Goal: Task Accomplishment & Management: Manage account settings

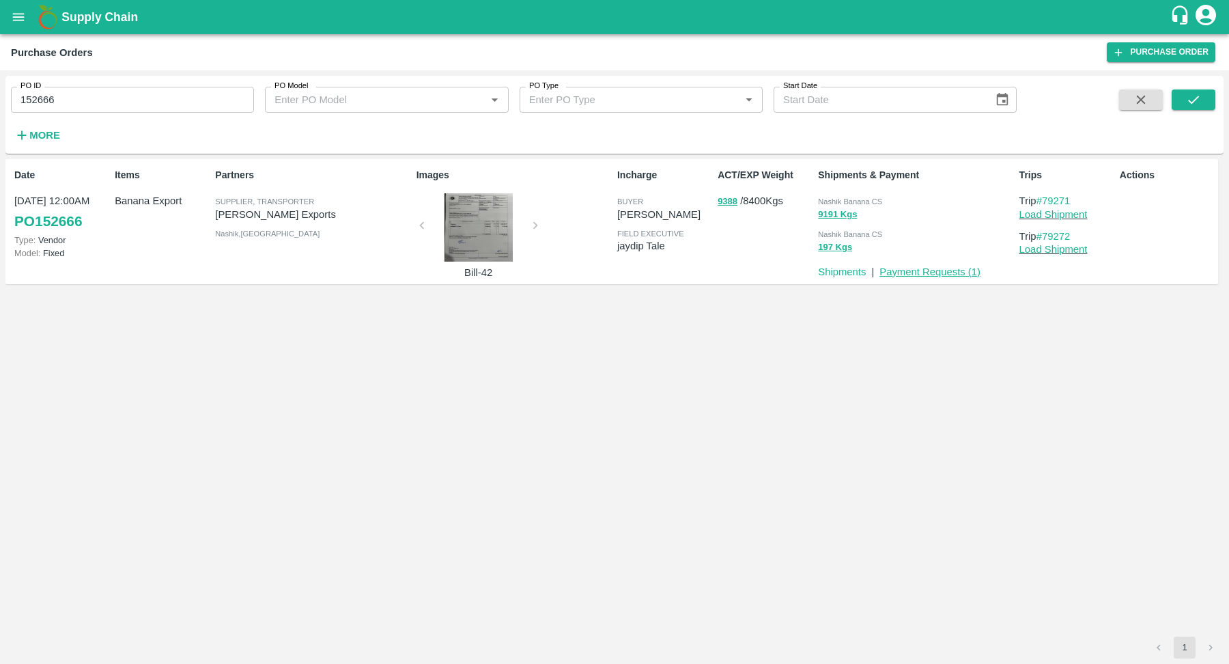
click at [921, 266] on link "Payment Requests ( 1 )" at bounding box center [929, 271] width 101 height 11
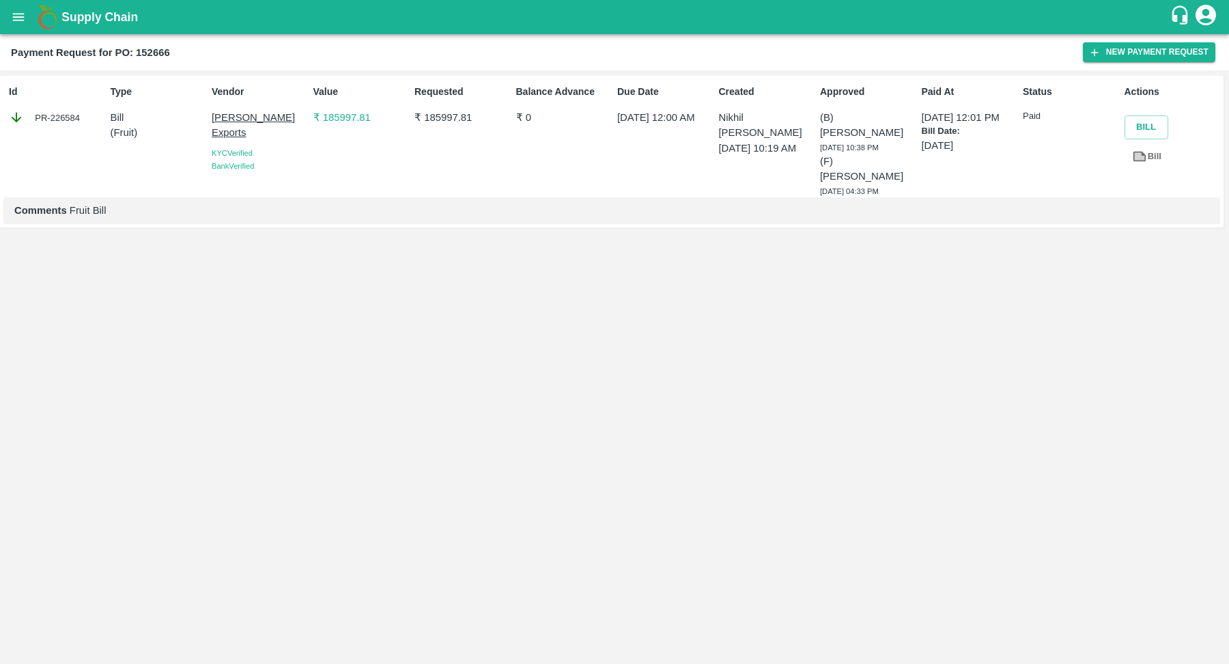
click at [366, 117] on p "₹ 185997.81" at bounding box center [361, 117] width 96 height 15
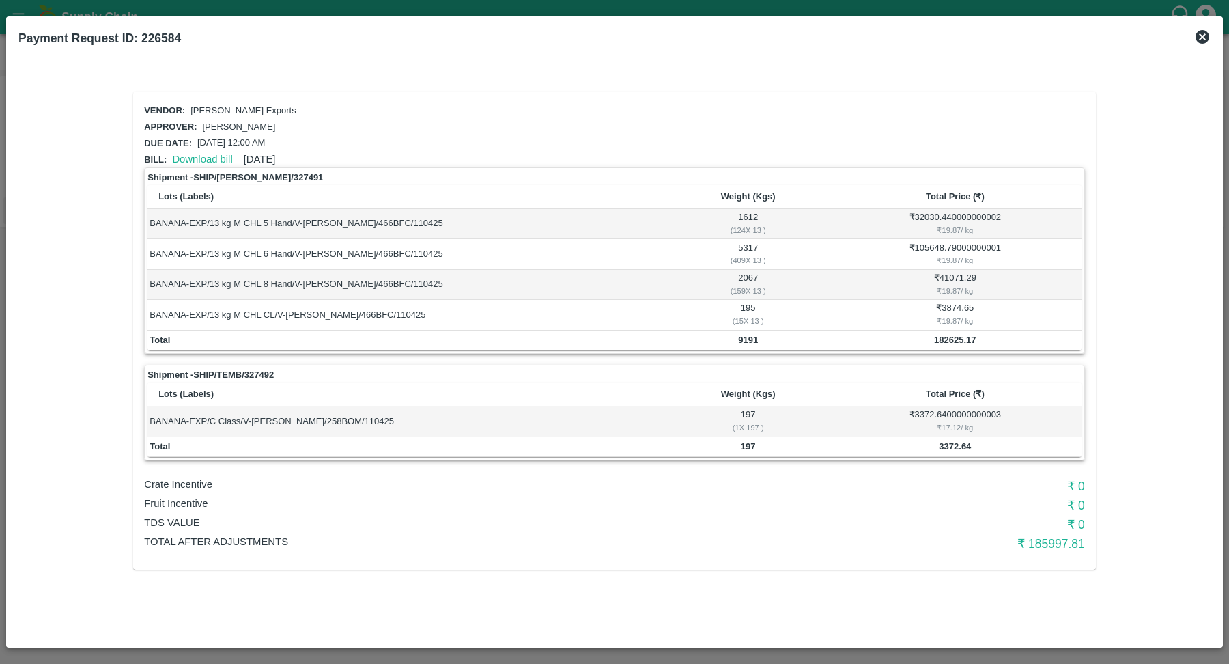
click at [207, 499] on p "Fruit Incentive" at bounding box center [457, 503] width 627 height 15
click at [341, 515] on p "TDS VALUE" at bounding box center [457, 522] width 627 height 15
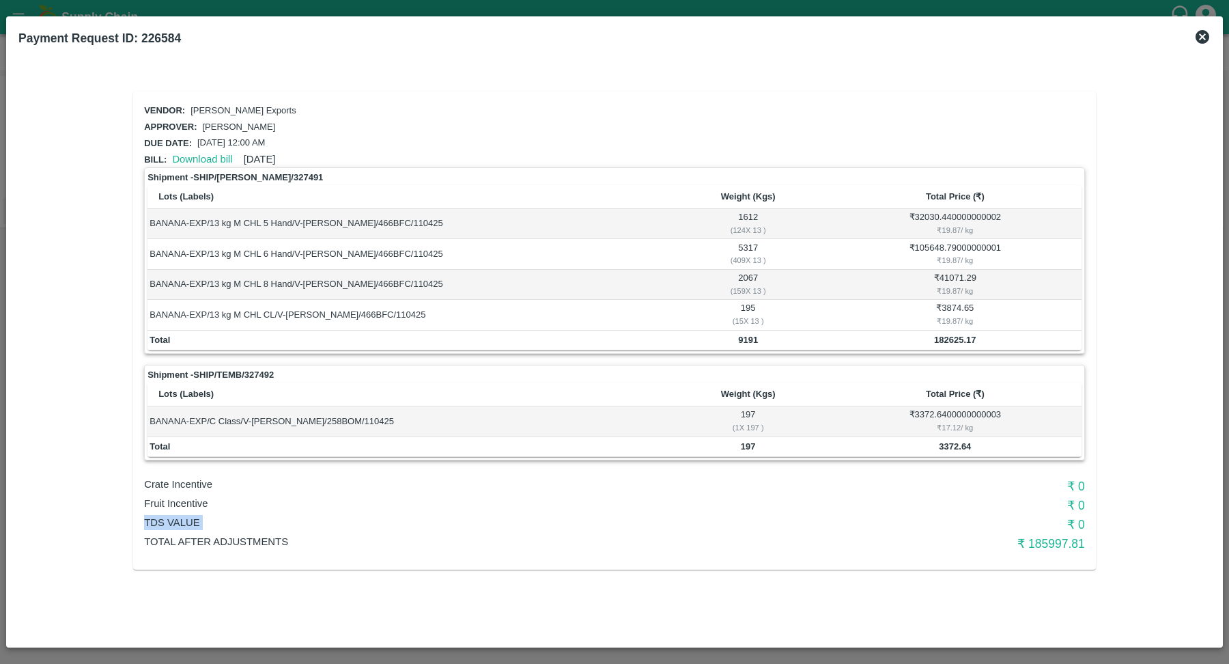
click at [341, 515] on p "TDS VALUE" at bounding box center [457, 522] width 627 height 15
click at [457, 522] on p "TDS VALUE" at bounding box center [457, 522] width 627 height 15
click at [1055, 534] on h6 "₹ 185997.81" at bounding box center [927, 543] width 313 height 19
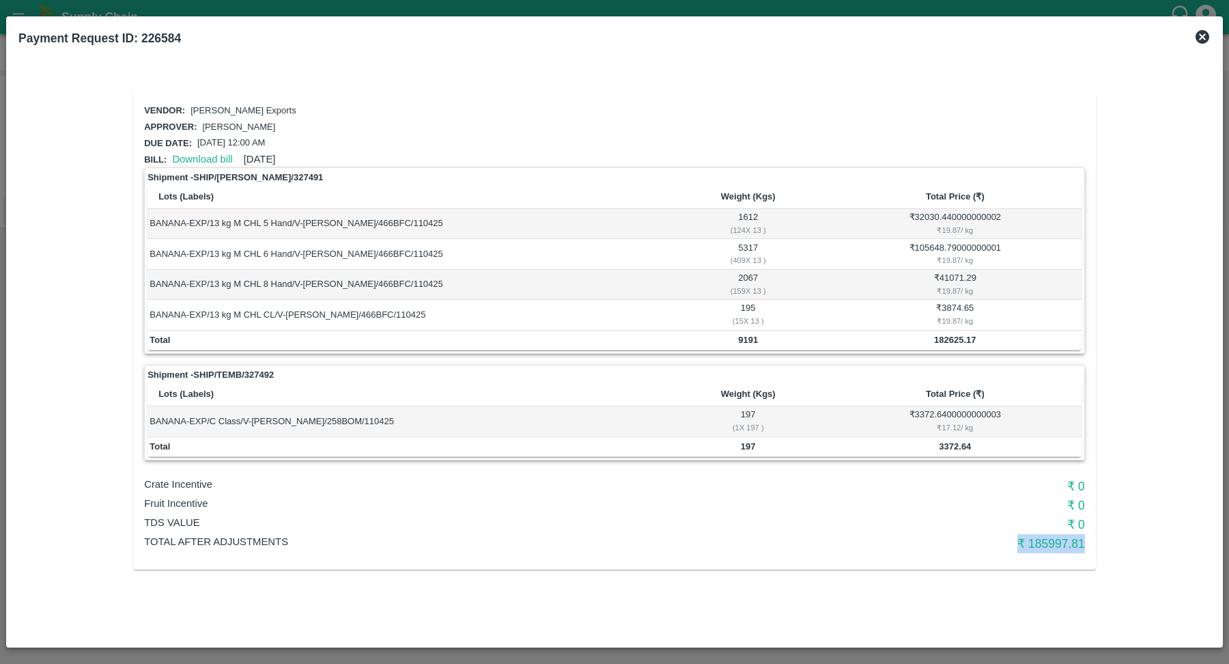
click at [1069, 515] on h6 "₹ 0" at bounding box center [927, 524] width 313 height 19
click at [1069, 476] on h6 "₹ 0" at bounding box center [927, 485] width 313 height 19
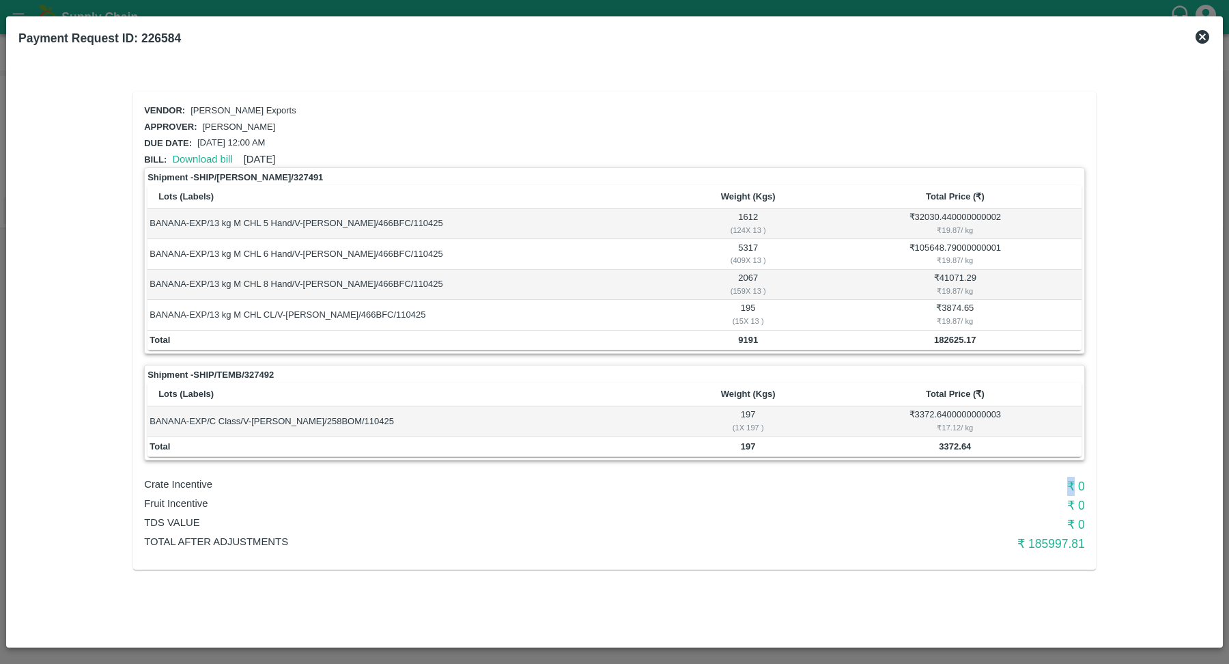
click at [1069, 476] on h6 "₹ 0" at bounding box center [927, 485] width 313 height 19
click at [1077, 515] on h6 "₹ 0" at bounding box center [927, 524] width 313 height 19
click at [1085, 536] on div "Vendor: Shreyansh Exports Approver: Ajit Otari Due date: 21 Apr 2025, 12:00 AM …" at bounding box center [614, 330] width 963 height 478
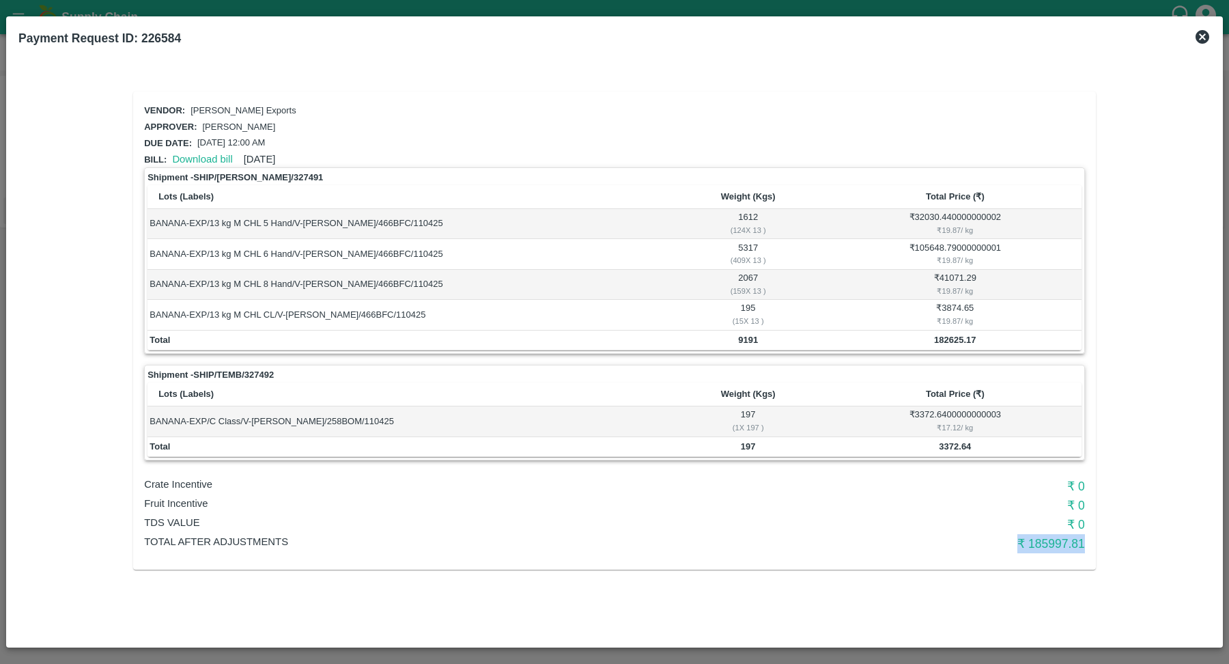
click at [1079, 515] on h6 "₹ 0" at bounding box center [927, 524] width 313 height 19
click at [1079, 496] on h6 "₹ 0" at bounding box center [927, 505] width 313 height 19
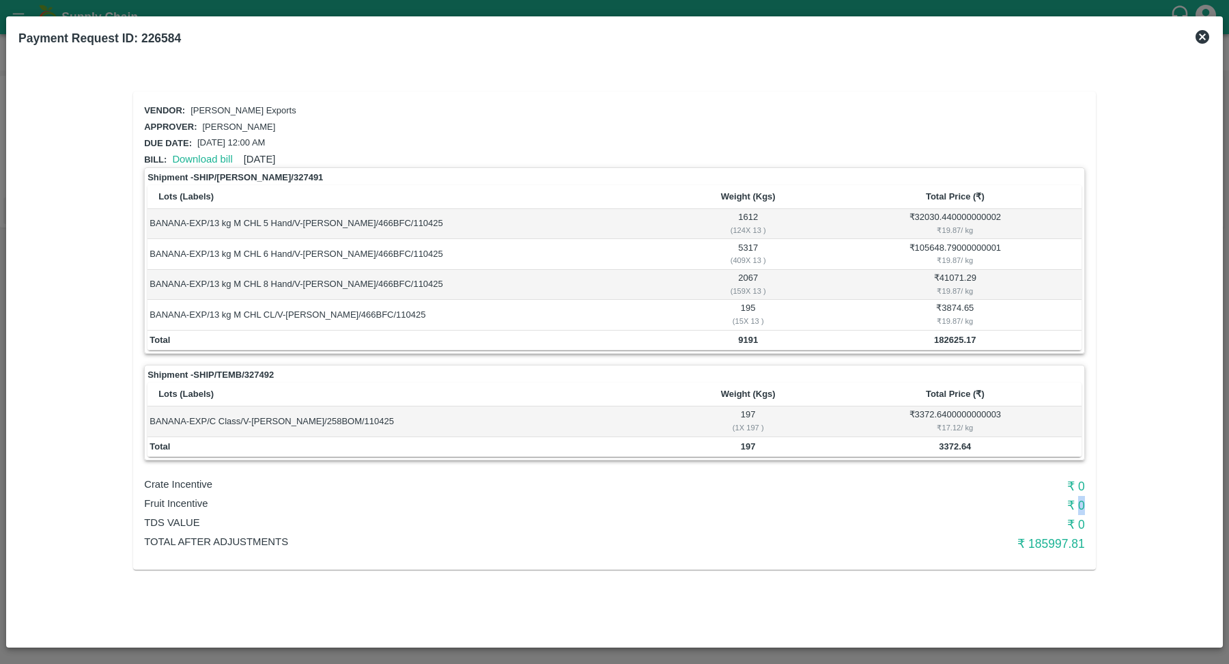
click at [1079, 496] on h6 "₹ 0" at bounding box center [927, 505] width 313 height 19
click at [1079, 482] on h6 "₹ 0" at bounding box center [927, 485] width 313 height 19
click at [941, 406] on td "₹ 3372.6400000000003 ₹ 17.12 / kg" at bounding box center [955, 421] width 253 height 30
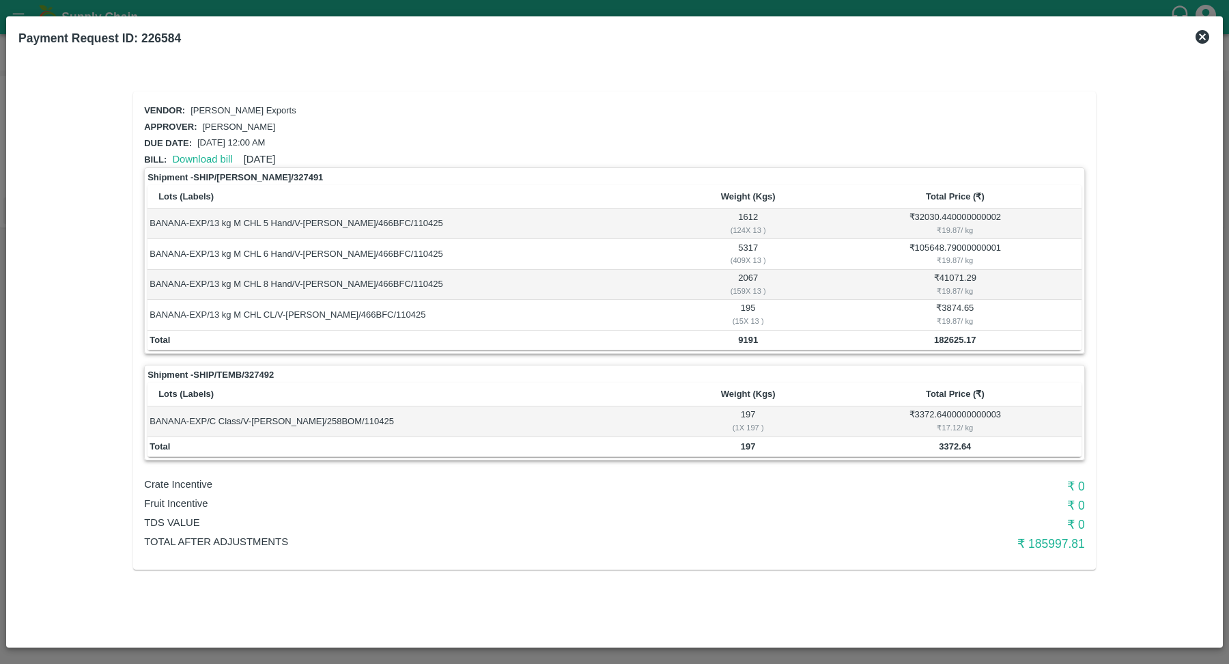
click at [941, 406] on td "₹ 3372.6400000000003 ₹ 17.12 / kg" at bounding box center [955, 421] width 253 height 30
click at [949, 451] on td "3372.64" at bounding box center [955, 447] width 253 height 20
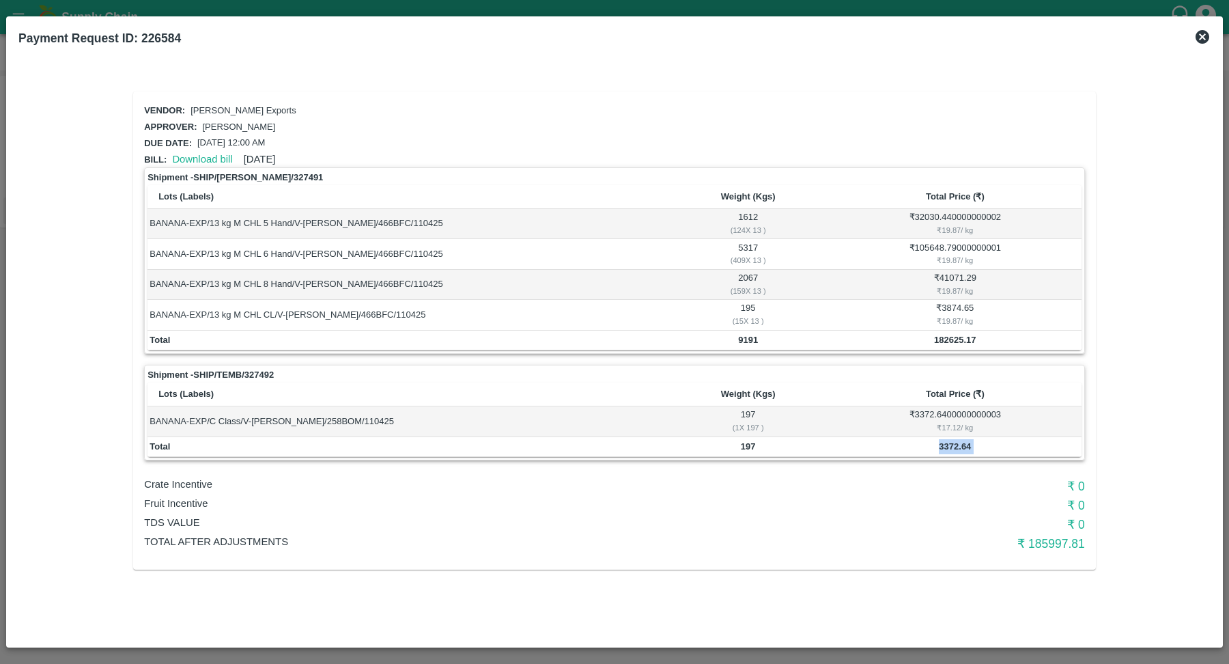
click at [949, 410] on td "₹ 3372.6400000000003 ₹ 17.12 / kg" at bounding box center [955, 421] width 253 height 30
click at [956, 437] on td "3372.64" at bounding box center [955, 447] width 253 height 20
click at [1044, 538] on h6 "₹ 185997.81" at bounding box center [927, 543] width 313 height 19
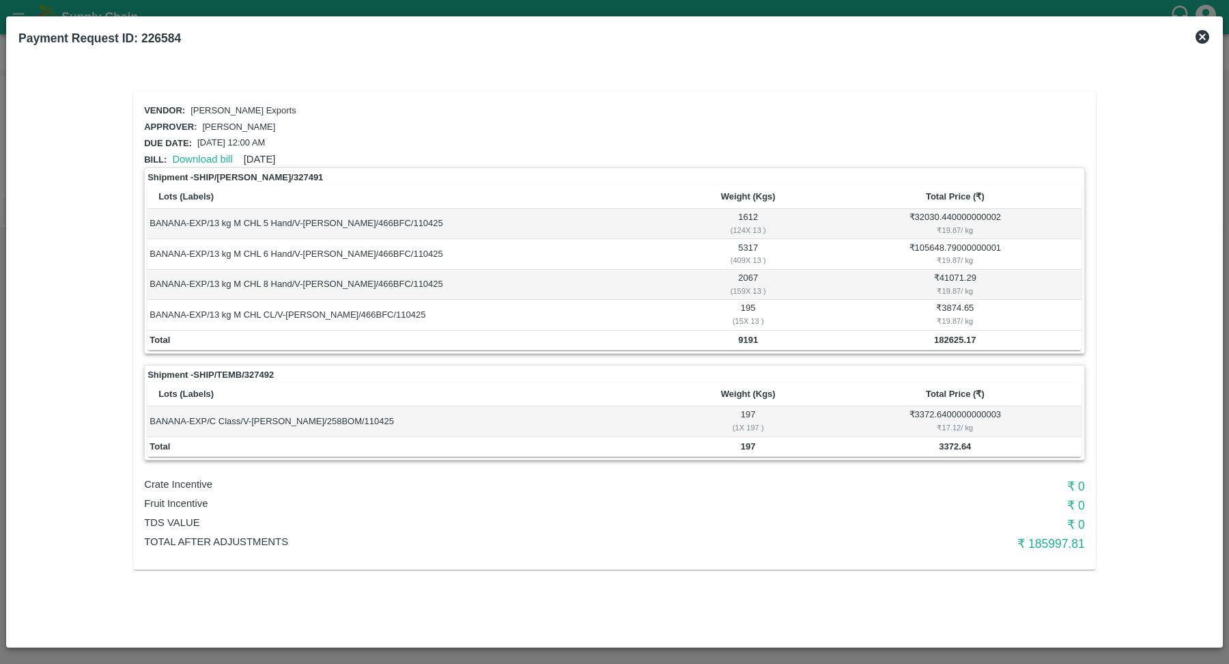
click at [1199, 37] on icon at bounding box center [1202, 37] width 14 height 14
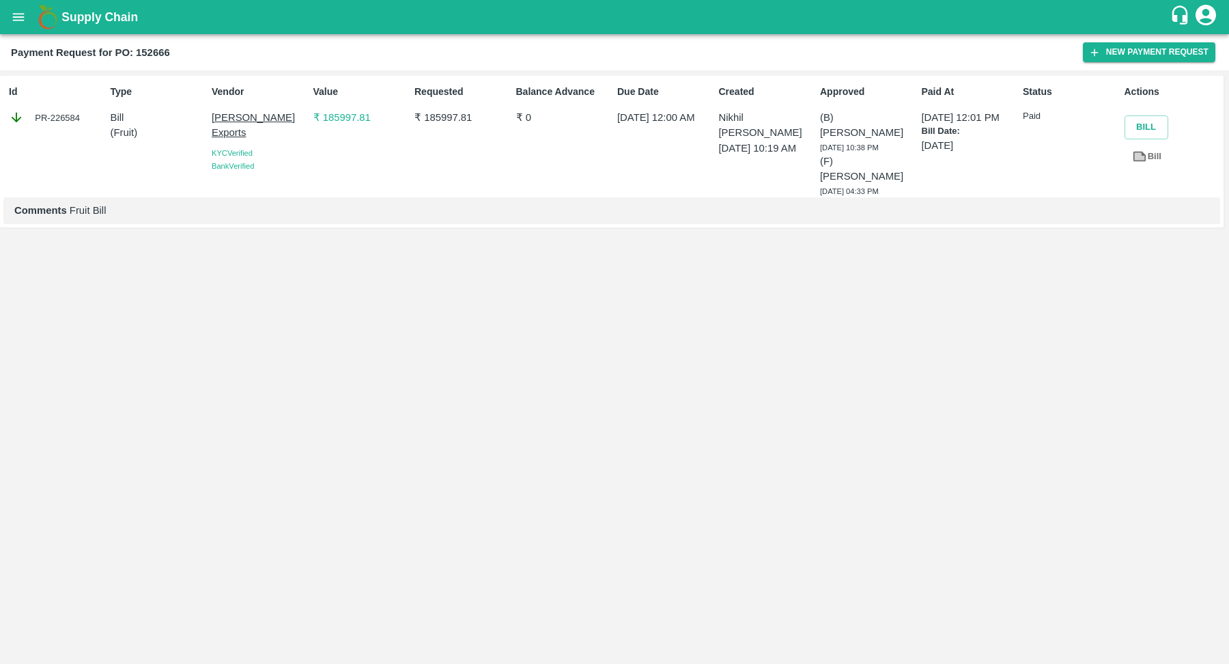
click at [22, 20] on icon "open drawer" at bounding box center [19, 17] width 12 height 8
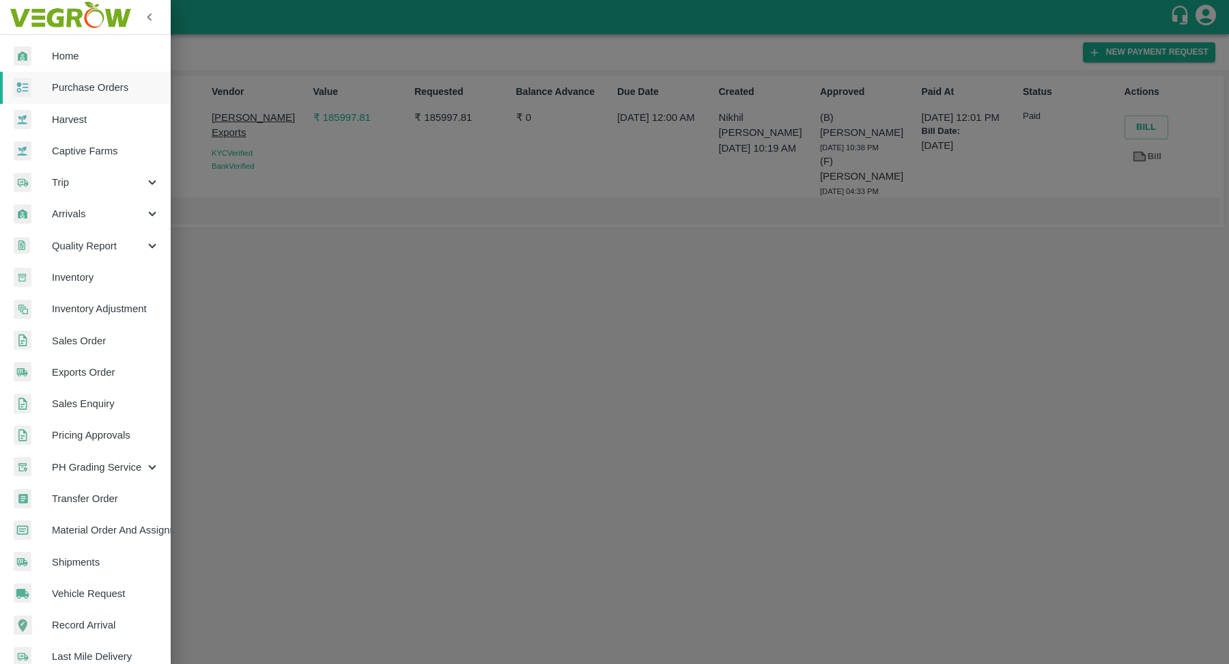
click at [98, 116] on span "Harvest" at bounding box center [106, 119] width 108 height 15
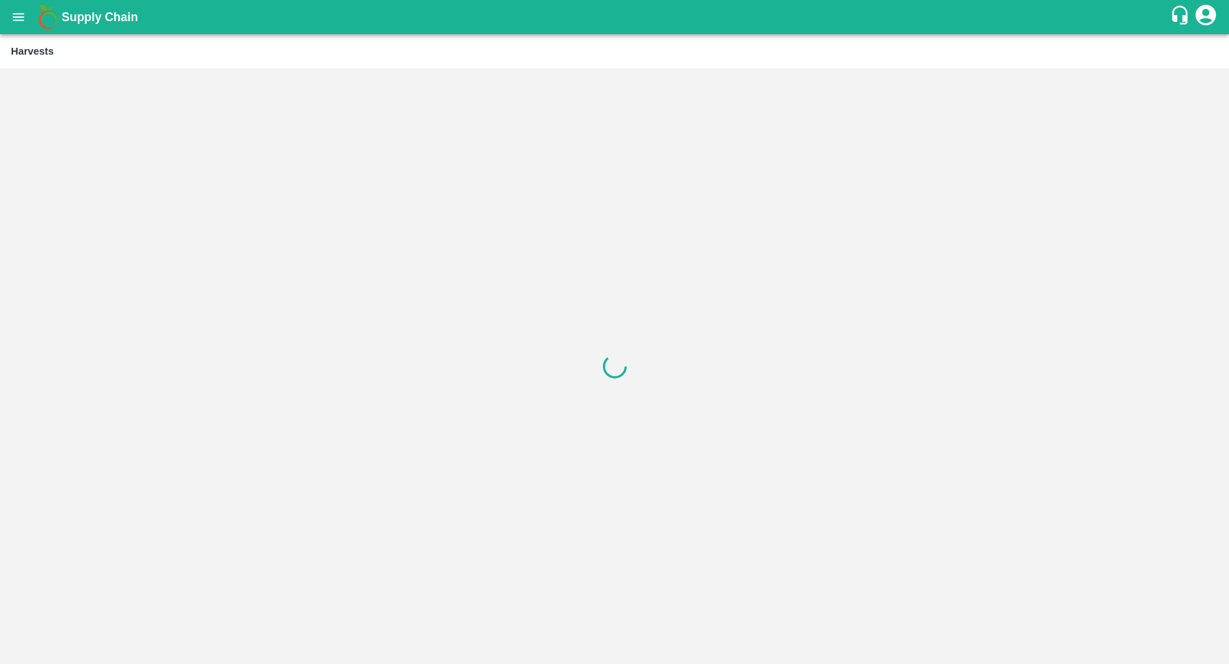
click at [25, 30] on button "open drawer" at bounding box center [18, 16] width 31 height 31
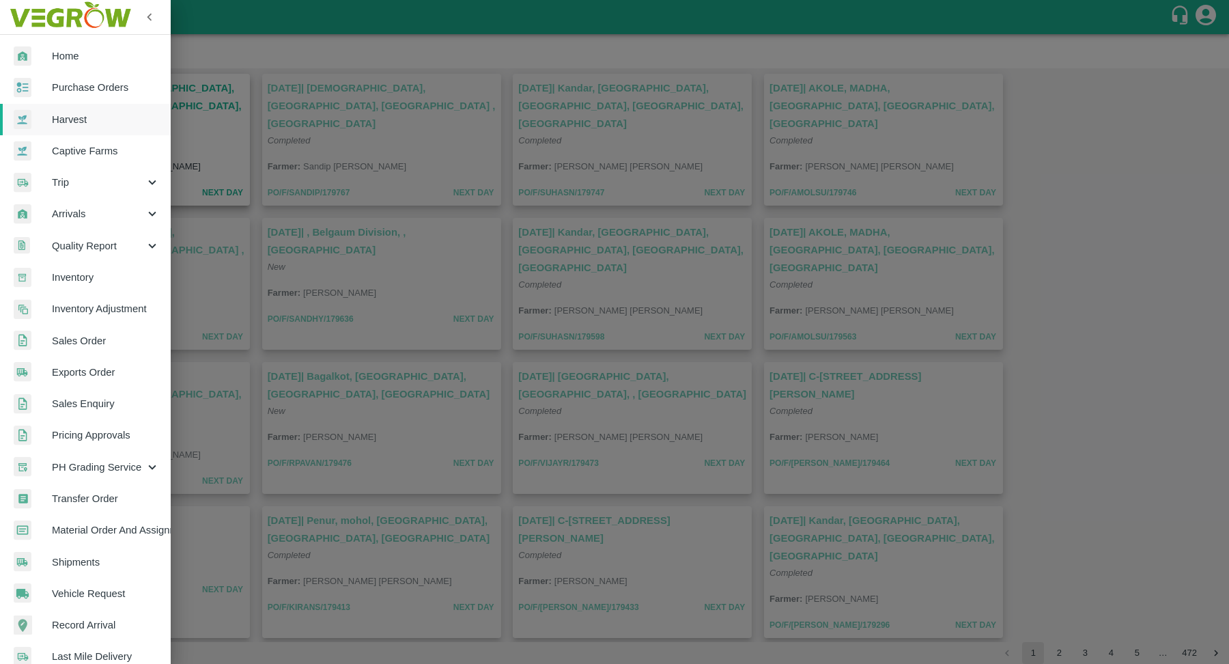
click at [98, 94] on span "Purchase Orders" at bounding box center [106, 87] width 108 height 15
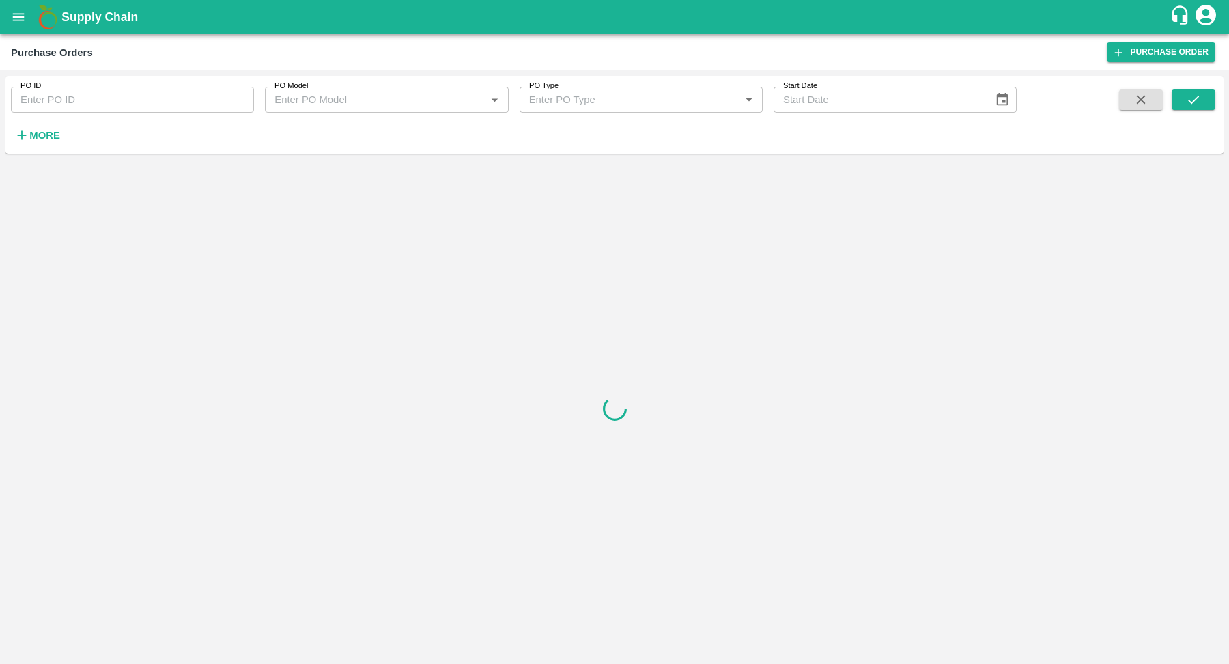
click at [33, 143] on h6 "More" at bounding box center [44, 135] width 31 height 18
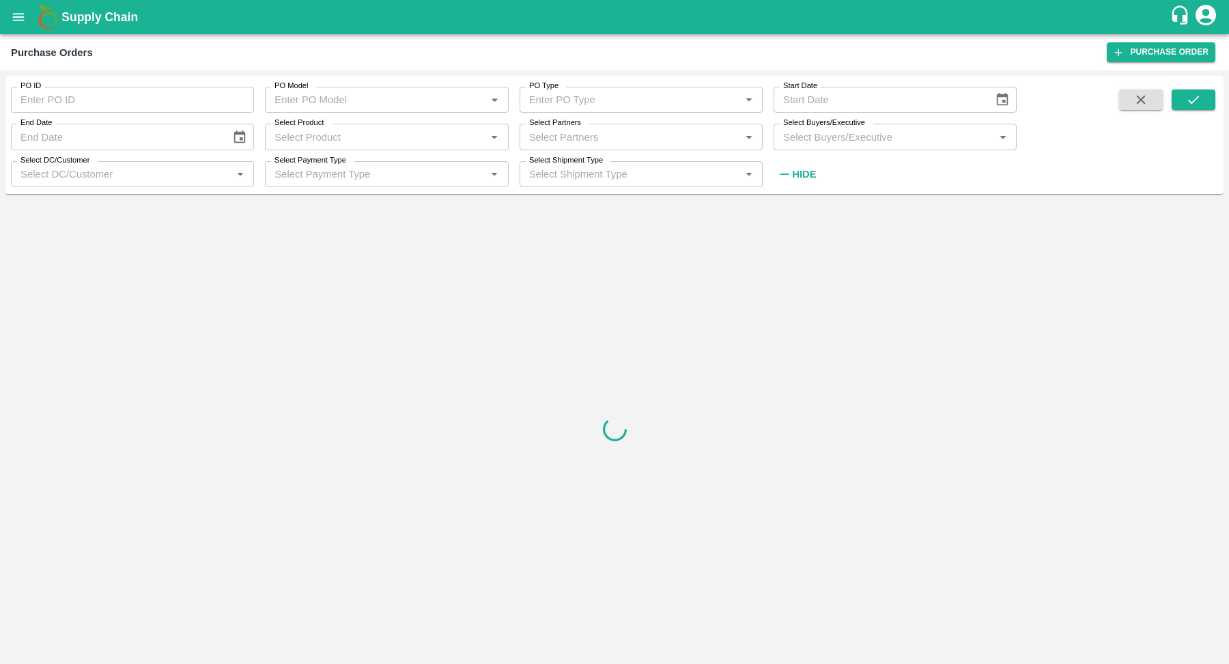
click at [14, 12] on icon "open drawer" at bounding box center [18, 17] width 15 height 15
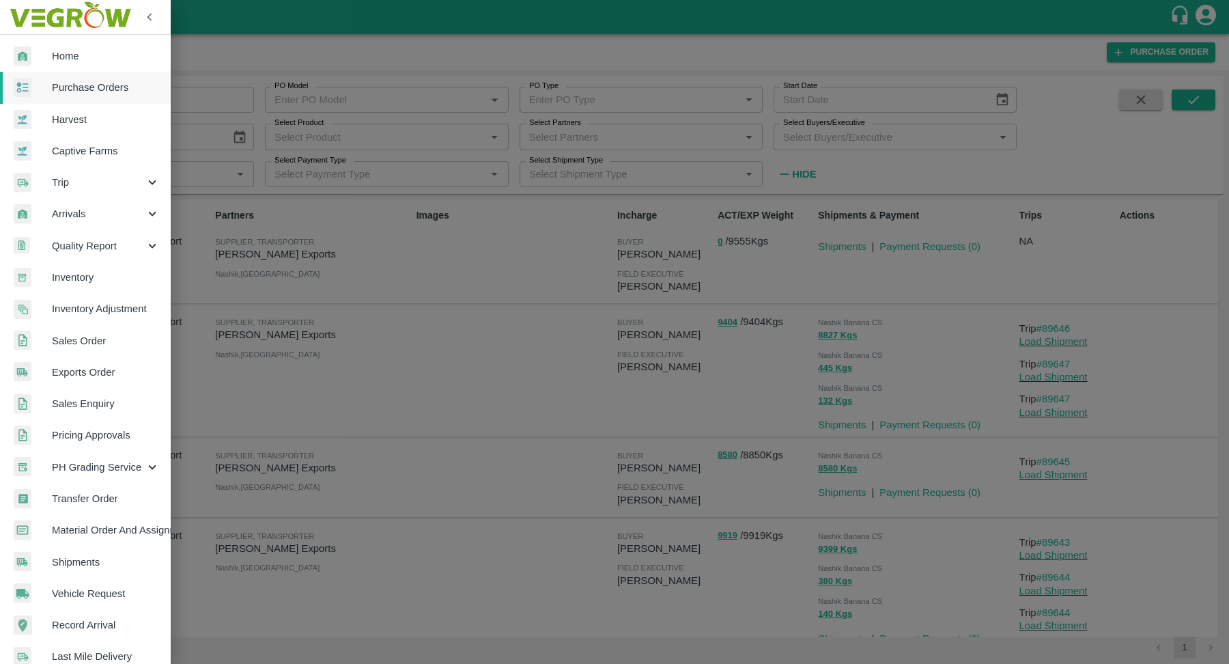
click at [520, 339] on div at bounding box center [614, 332] width 1229 height 664
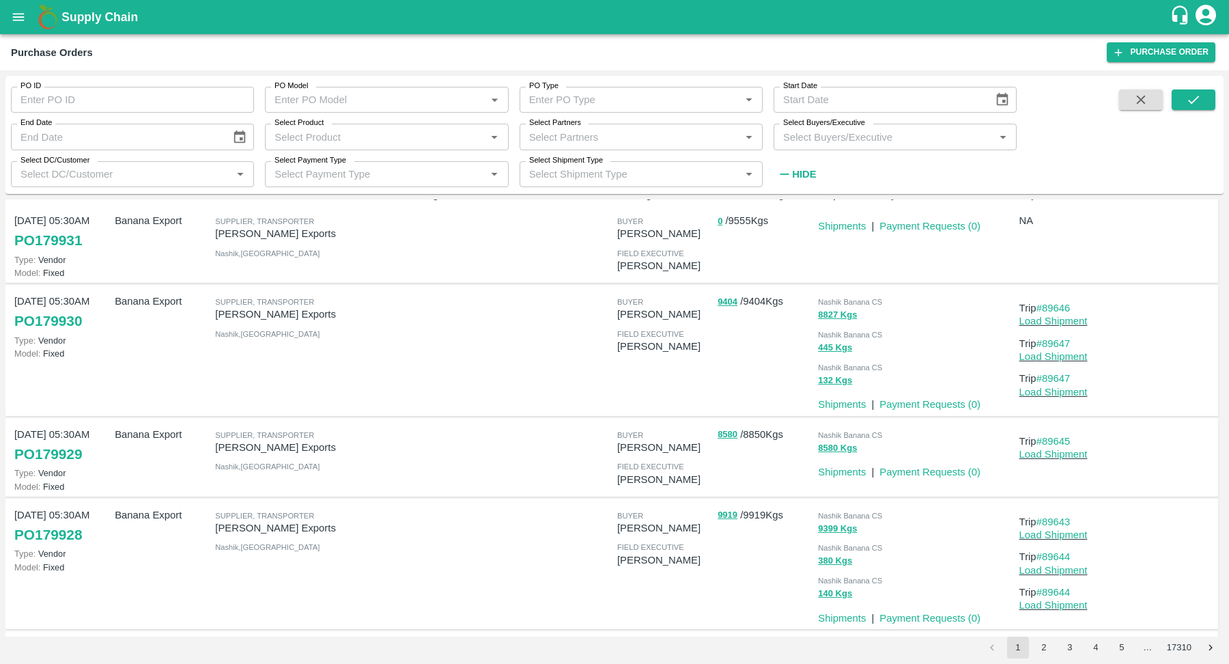
scroll to position [48, 0]
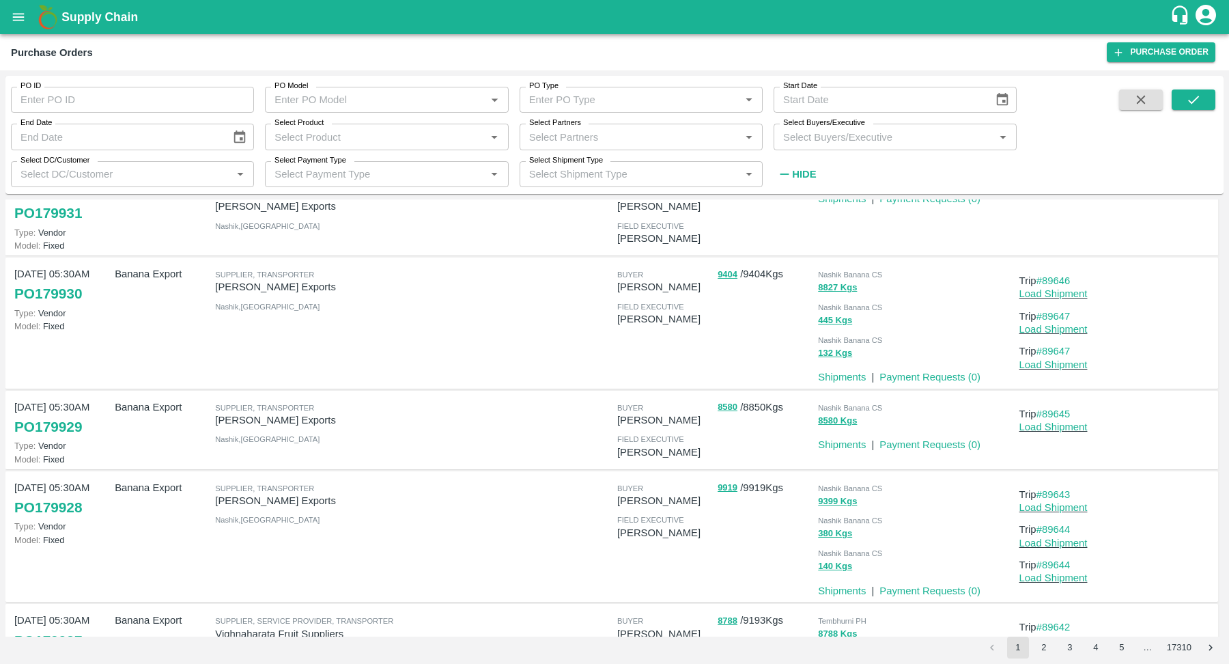
click at [634, 431] on div "field executive" at bounding box center [664, 438] width 95 height 15
click at [646, 459] on div "buyer Praneeth Kumar field executive Praneeth Kumar" at bounding box center [662, 430] width 100 height 72
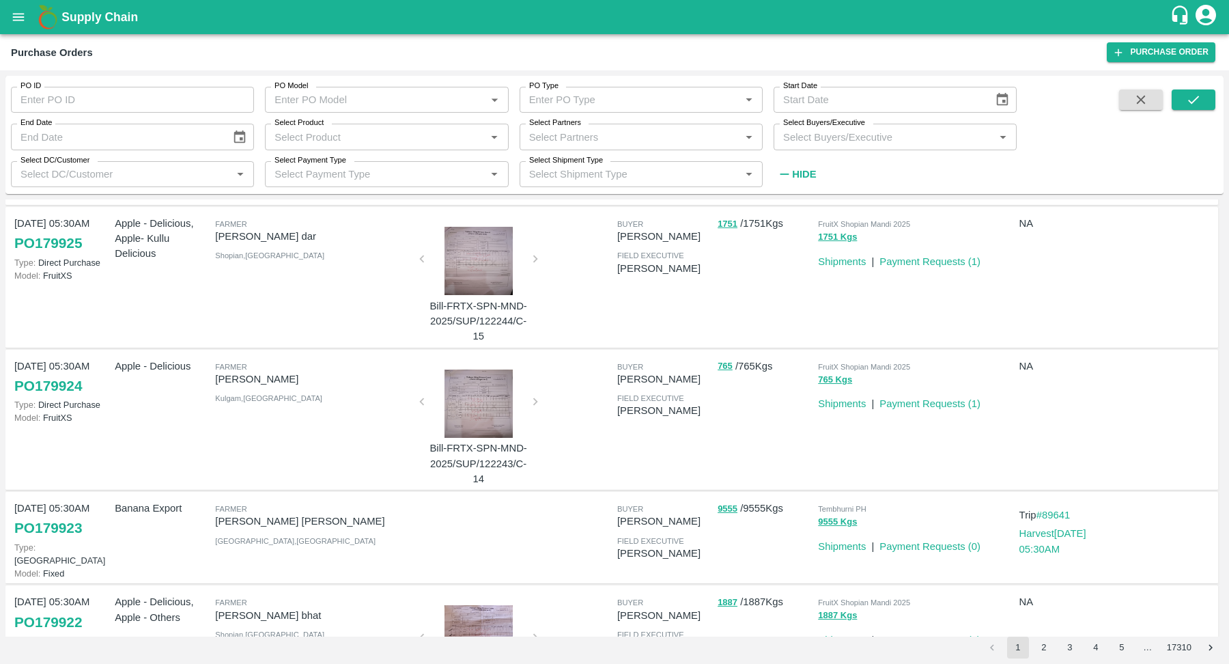
scroll to position [737, 0]
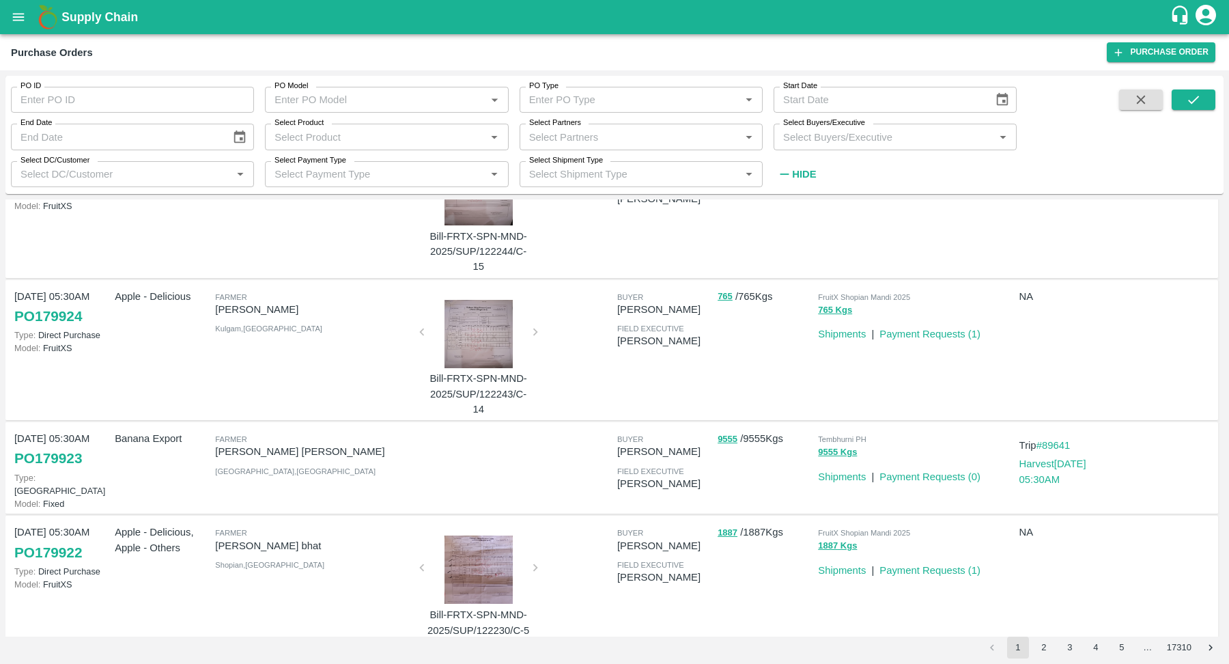
click at [58, 450] on link "PO 179923" at bounding box center [48, 458] width 68 height 25
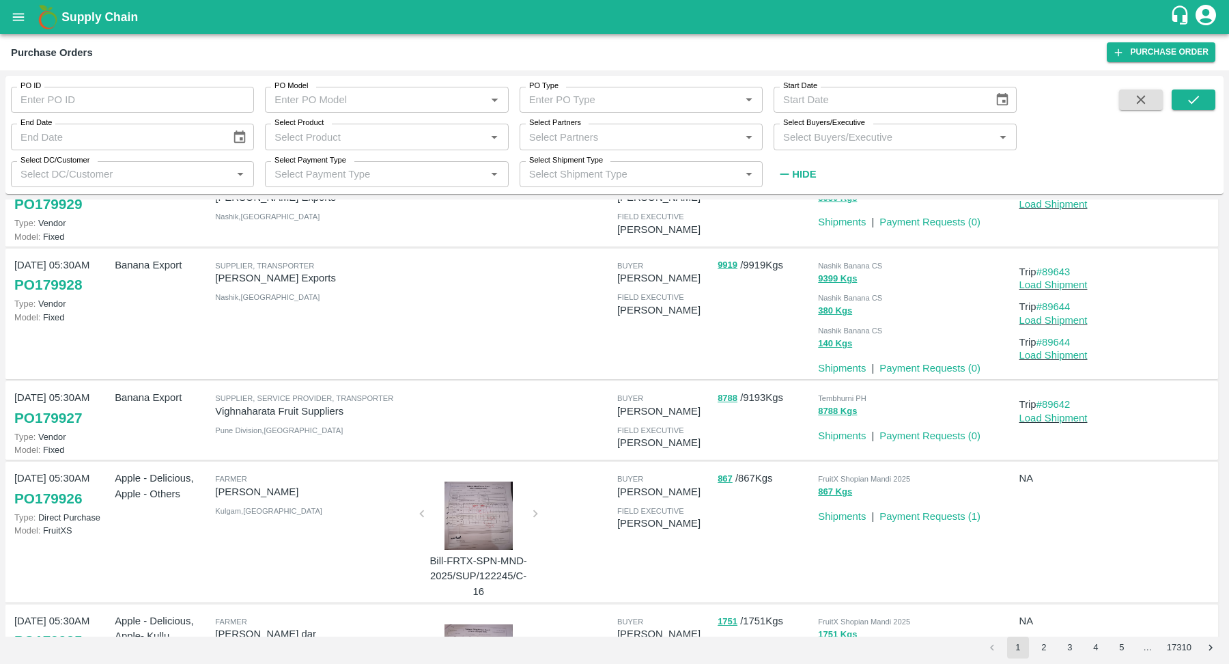
scroll to position [0, 0]
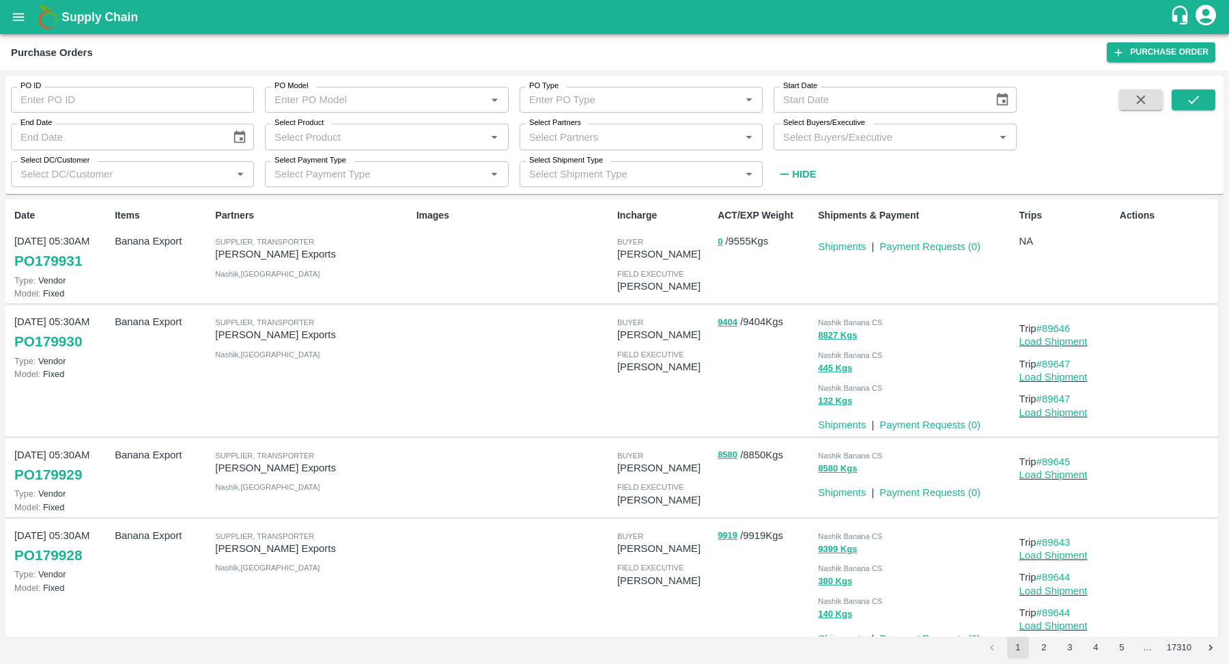
click at [436, 142] on input "Select Product" at bounding box center [375, 137] width 212 height 18
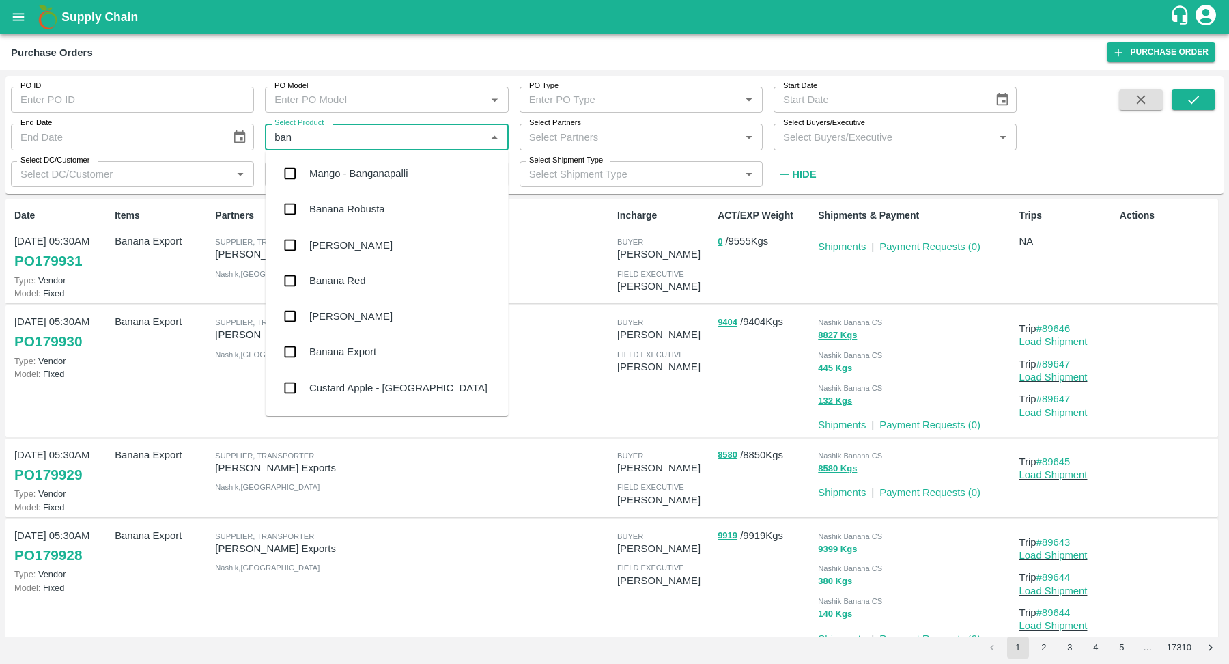
type input "bana"
click at [375, 326] on div "Banana Export" at bounding box center [387, 315] width 243 height 35
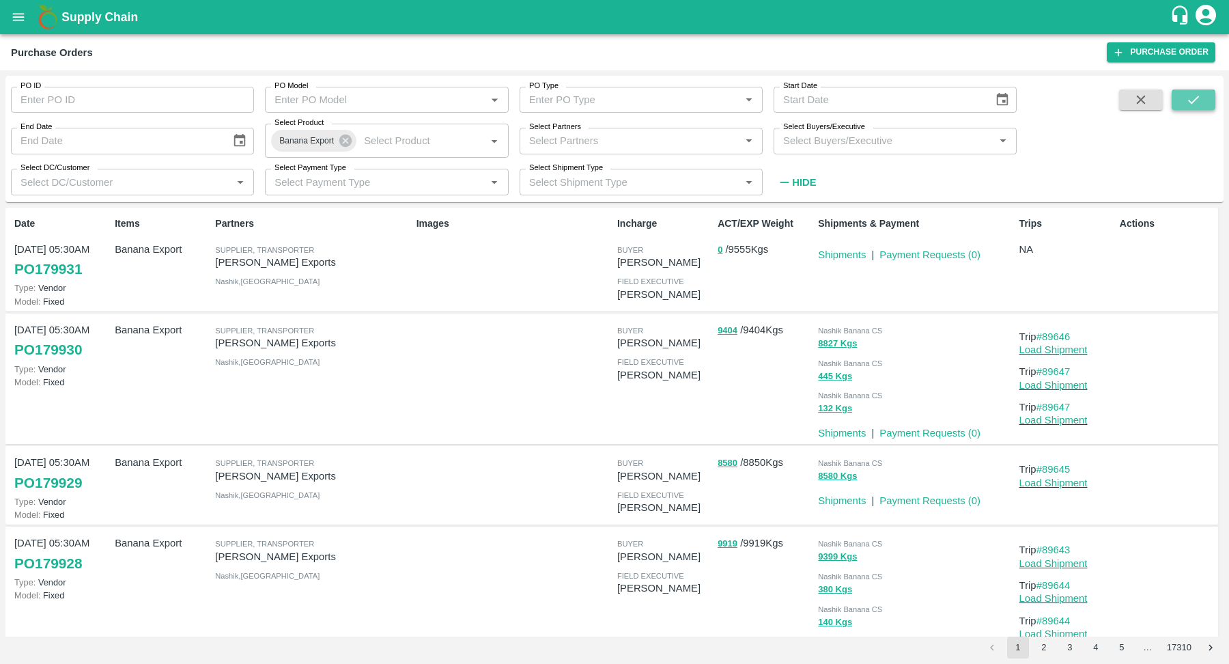
click at [1186, 101] on icon "submit" at bounding box center [1193, 99] width 15 height 15
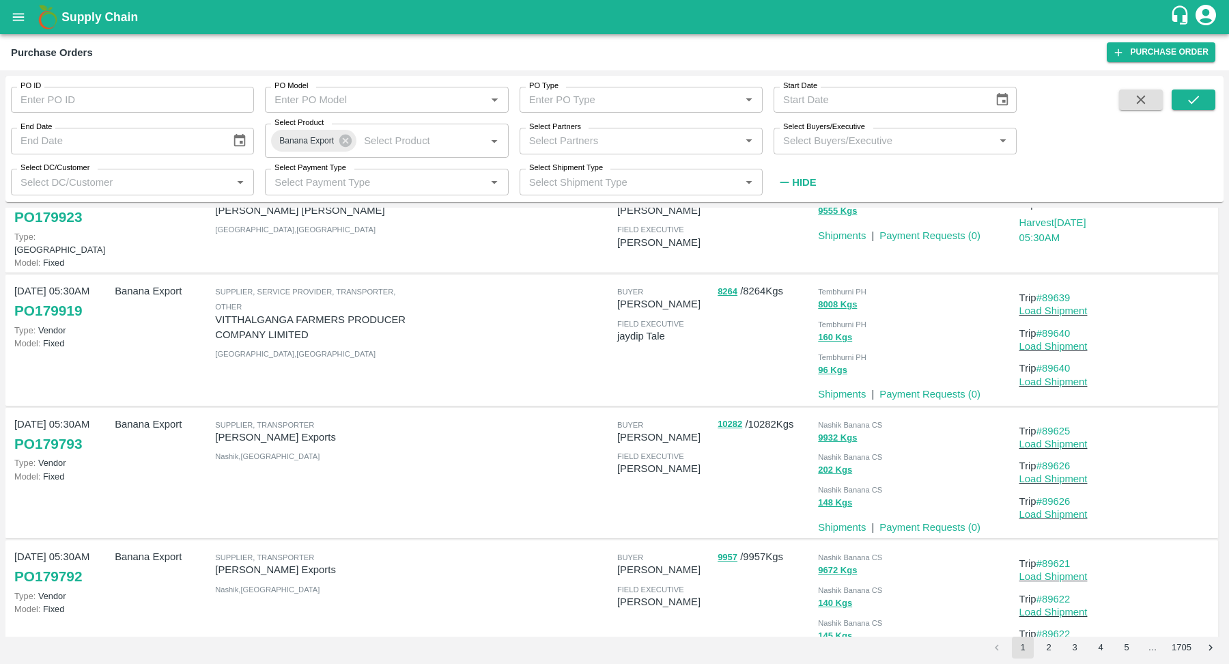
scroll to position [556, 0]
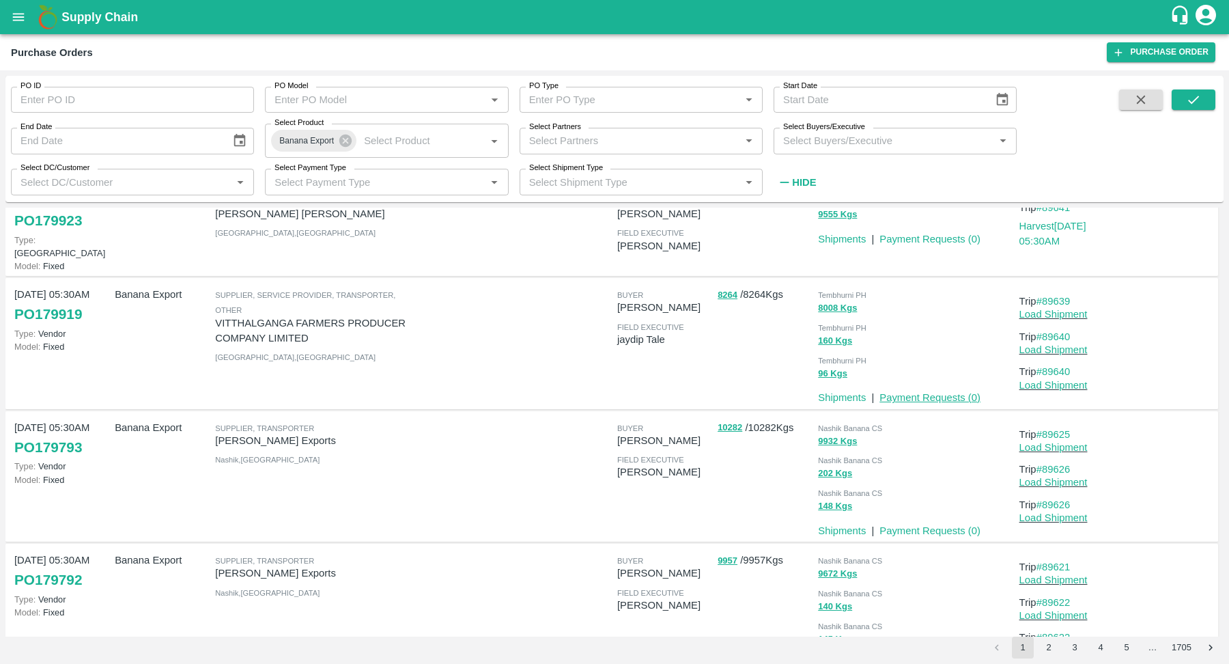
click at [954, 392] on link "Payment Requests ( 0 )" at bounding box center [929, 397] width 101 height 11
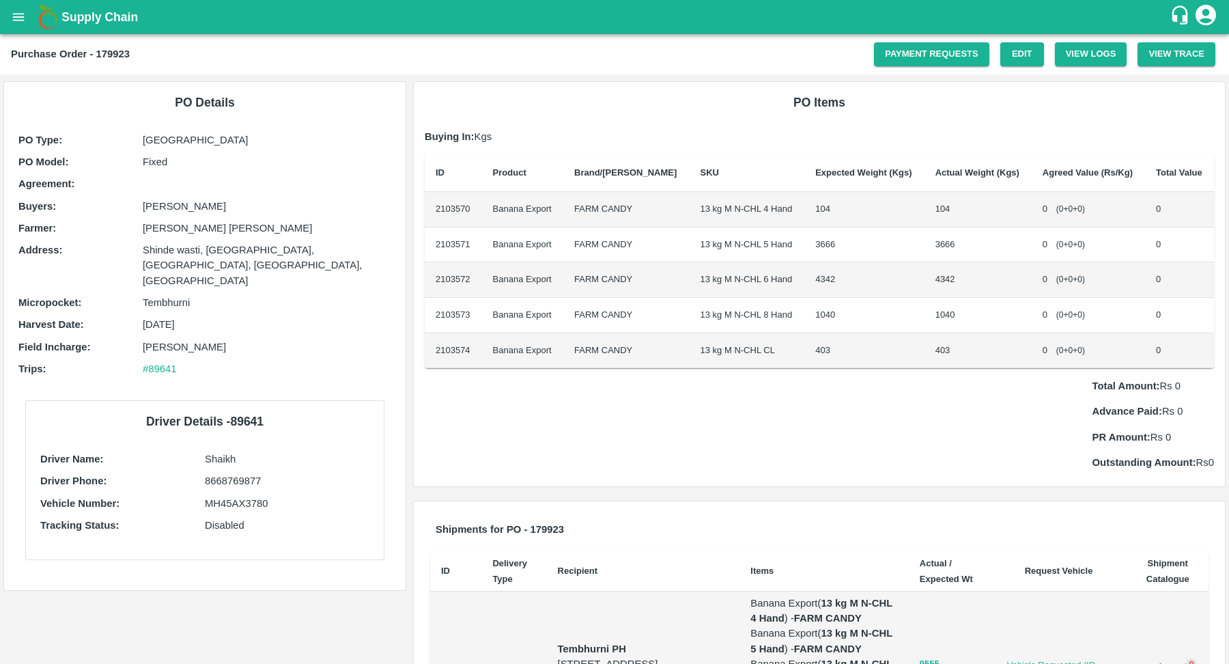
click at [924, 310] on td "1040" at bounding box center [977, 315] width 107 height 35
click at [1014, 250] on td "3666" at bounding box center [977, 244] width 107 height 35
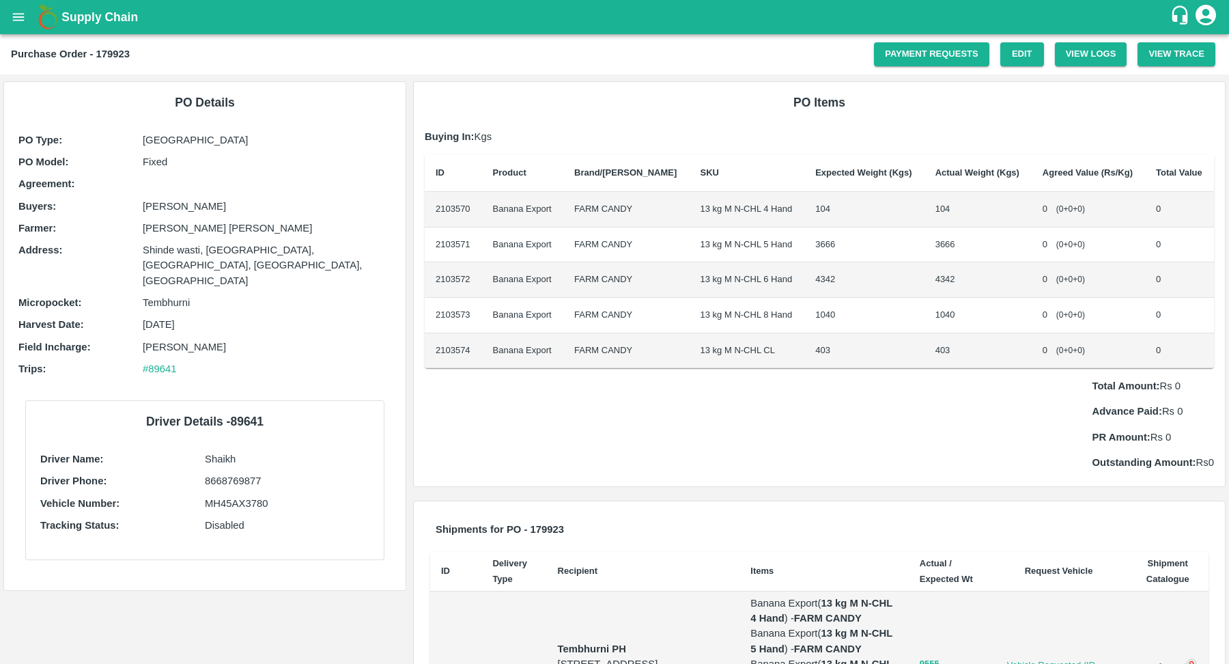
click at [1014, 250] on td "3666" at bounding box center [977, 244] width 107 height 35
click at [1079, 291] on td "0 ( 0 + 0 + 0 )" at bounding box center [1087, 279] width 113 height 35
click at [1042, 208] on div "0 ( 0 + 0 + 0 )" at bounding box center [1087, 209] width 91 height 13
click at [1044, 294] on td "0 ( 0 + 0 + 0 )" at bounding box center [1087, 279] width 113 height 35
click at [1020, 49] on link "Edit" at bounding box center [1022, 54] width 44 height 24
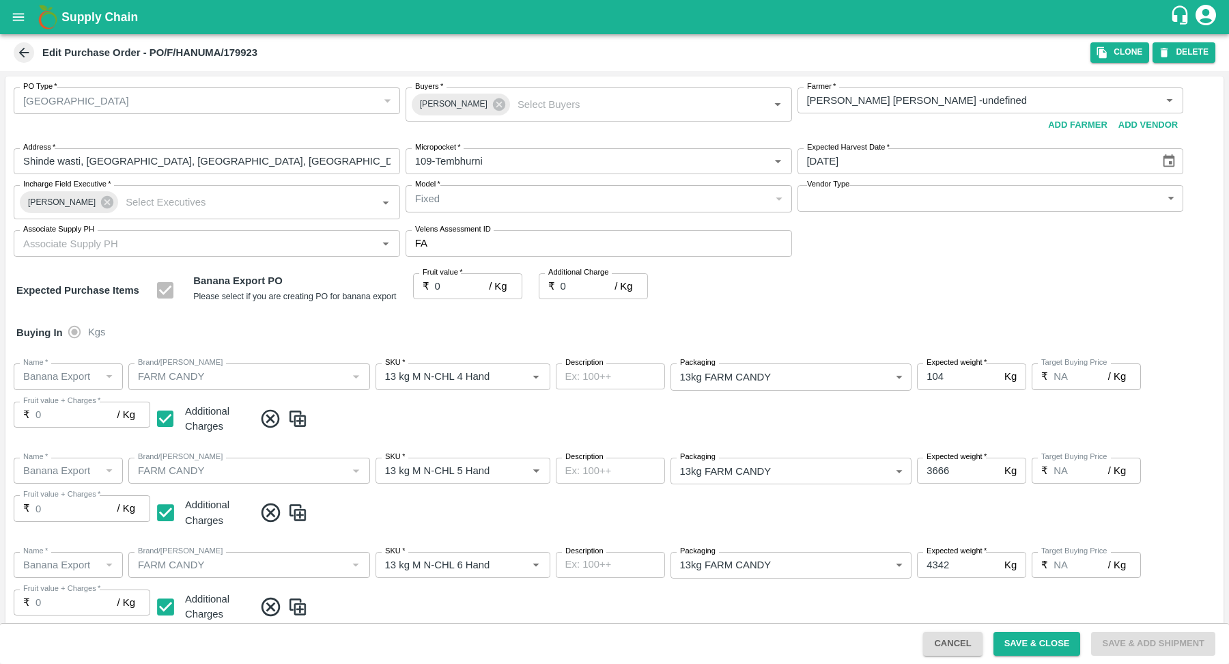
click at [20, 58] on icon at bounding box center [23, 52] width 15 height 15
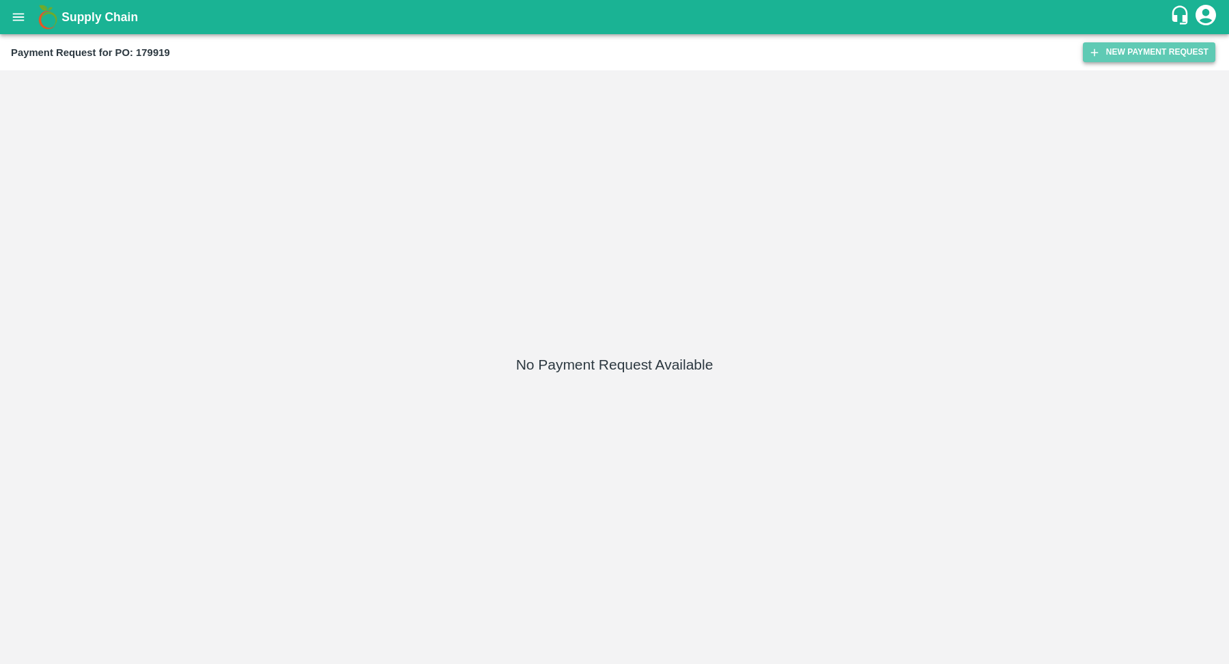
click at [1101, 55] on button "New Payment Request" at bounding box center [1149, 52] width 132 height 20
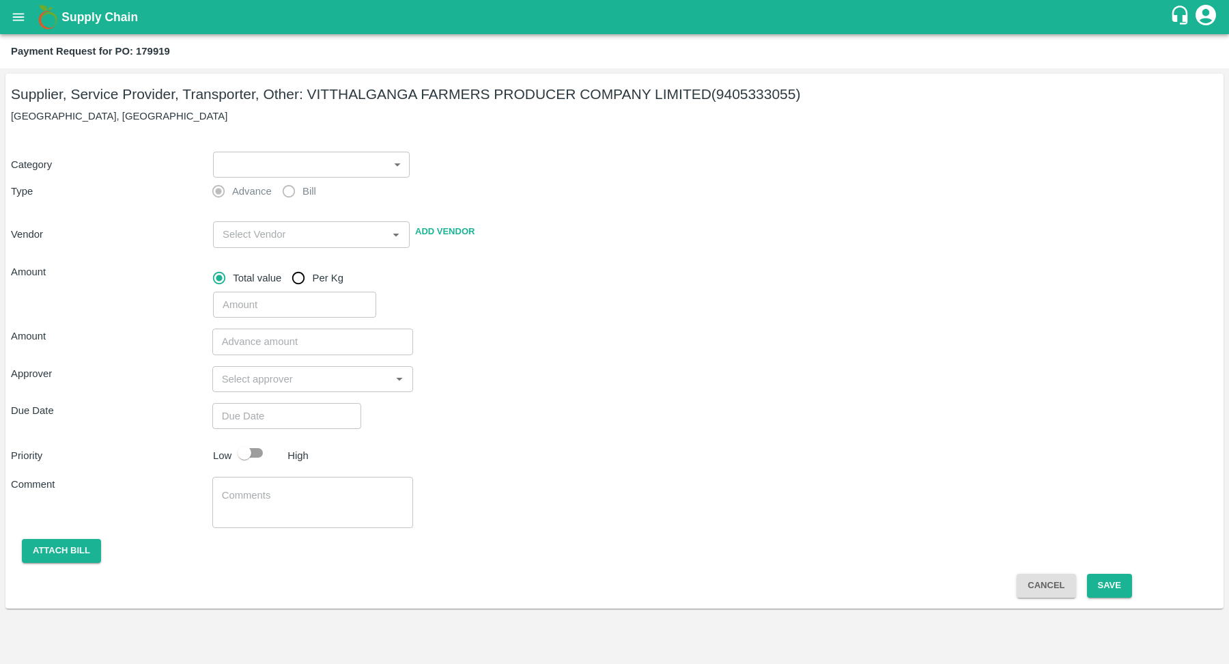
click at [295, 167] on body "Supply Chain Payment Request for PO: 179919 Supplier, Service Provider, Transpo…" at bounding box center [614, 332] width 1229 height 664
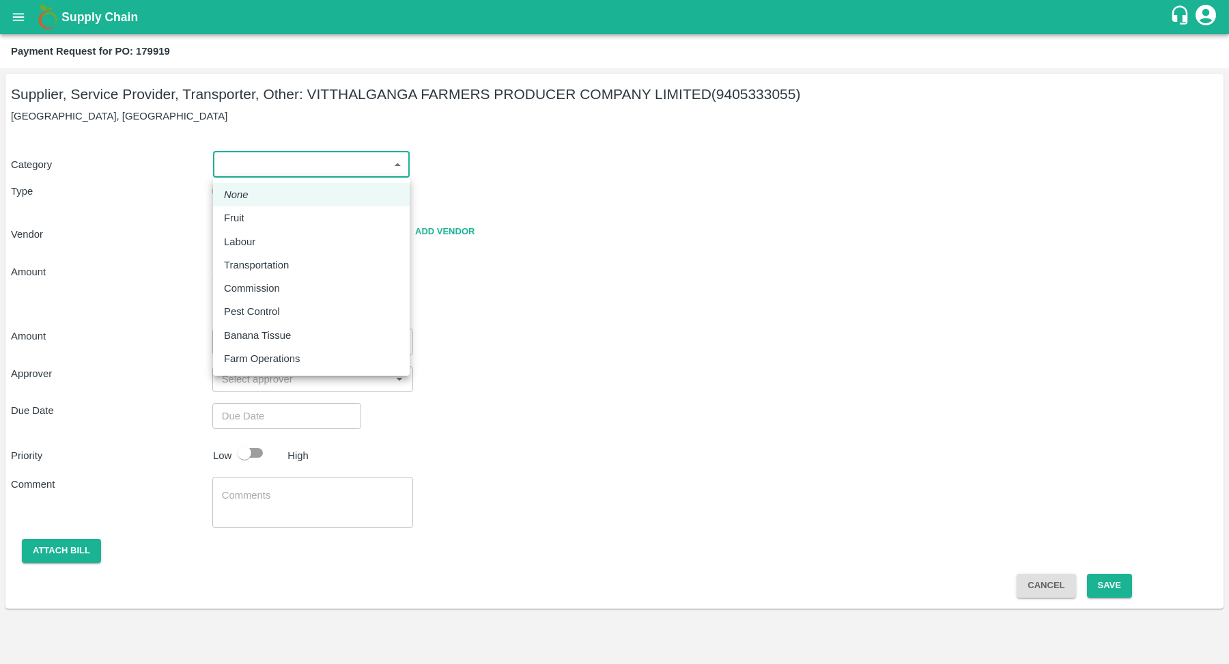
click at [294, 214] on div "Fruit" at bounding box center [311, 217] width 175 height 15
type input "1"
type input "VITTHALGANGA FARMERS PRODUCER COMPANY LIMITED - 9405333055(Supplier, Service Pr…"
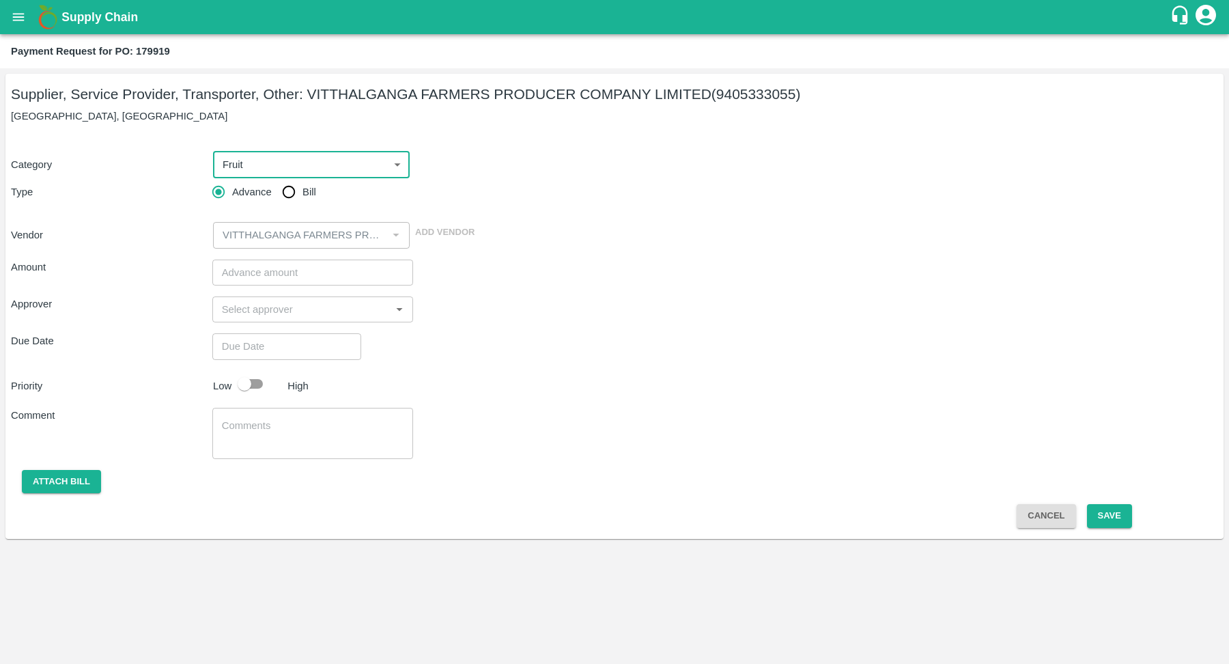
click at [288, 194] on input "Bill" at bounding box center [288, 191] width 27 height 27
radio input "true"
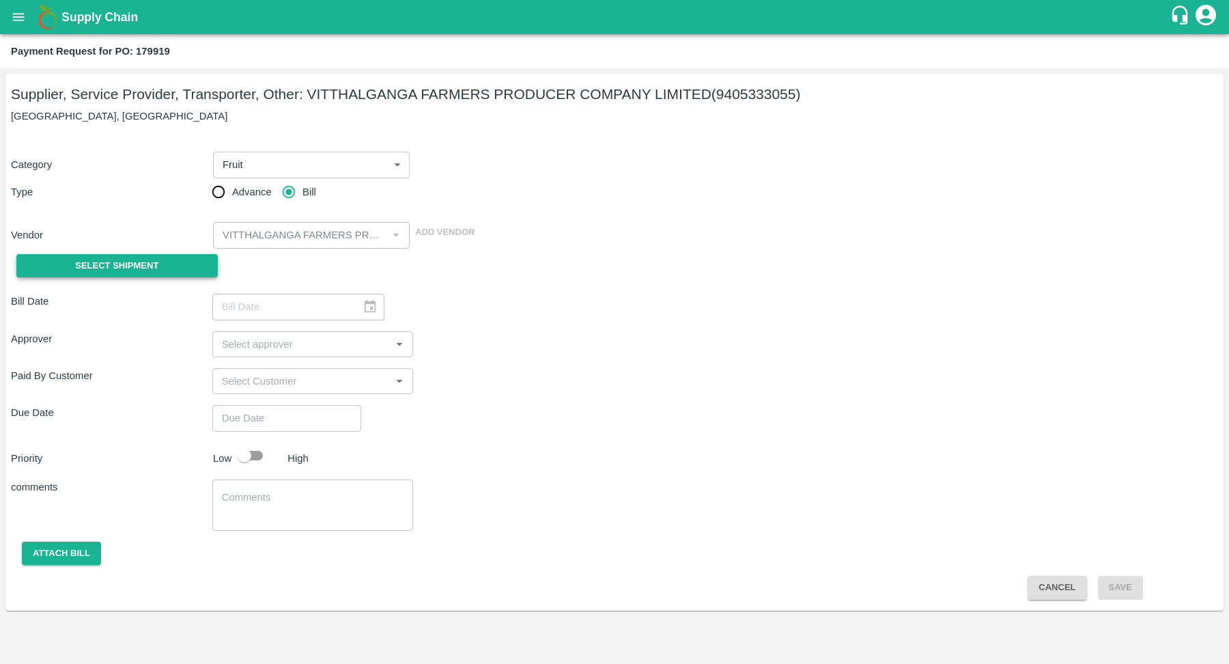
click at [148, 261] on span "Select Shipment" at bounding box center [116, 266] width 83 height 16
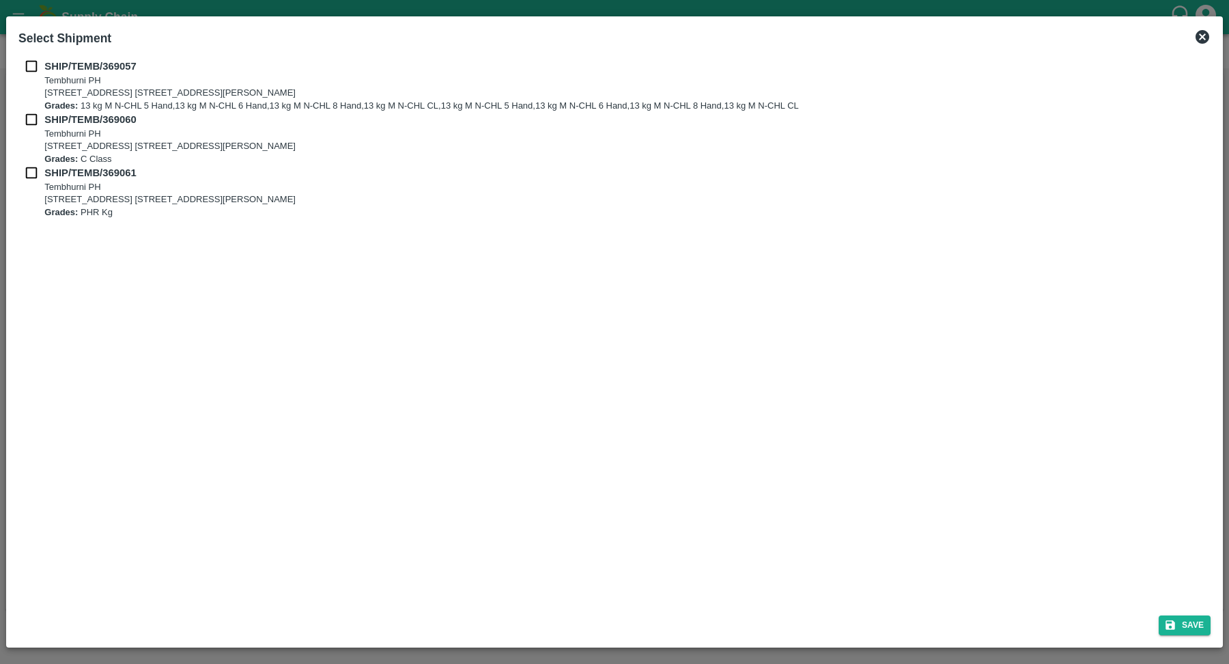
click at [33, 64] on input "checkbox" at bounding box center [31, 66] width 26 height 15
checkbox input "true"
click at [29, 110] on div "SHIP/TEMB/369057 Tembhurni PH Tembhurni PH 205, PLOT NO. E-5, YASHSHREE INDUSTR…" at bounding box center [614, 85] width 1192 height 53
click at [29, 118] on input "checkbox" at bounding box center [31, 119] width 26 height 15
checkbox input "true"
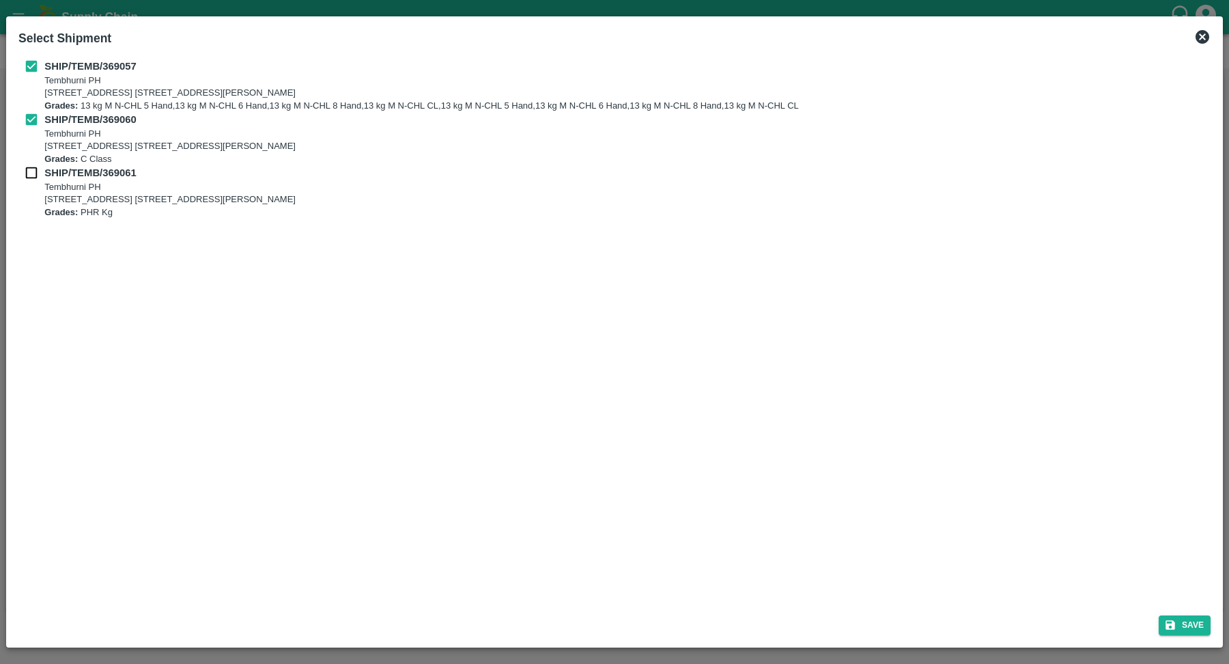
click at [27, 180] on input "checkbox" at bounding box center [31, 172] width 26 height 15
checkbox input "true"
click at [1197, 625] on button "Save" at bounding box center [1184, 625] width 52 height 20
type input "08/10/2025"
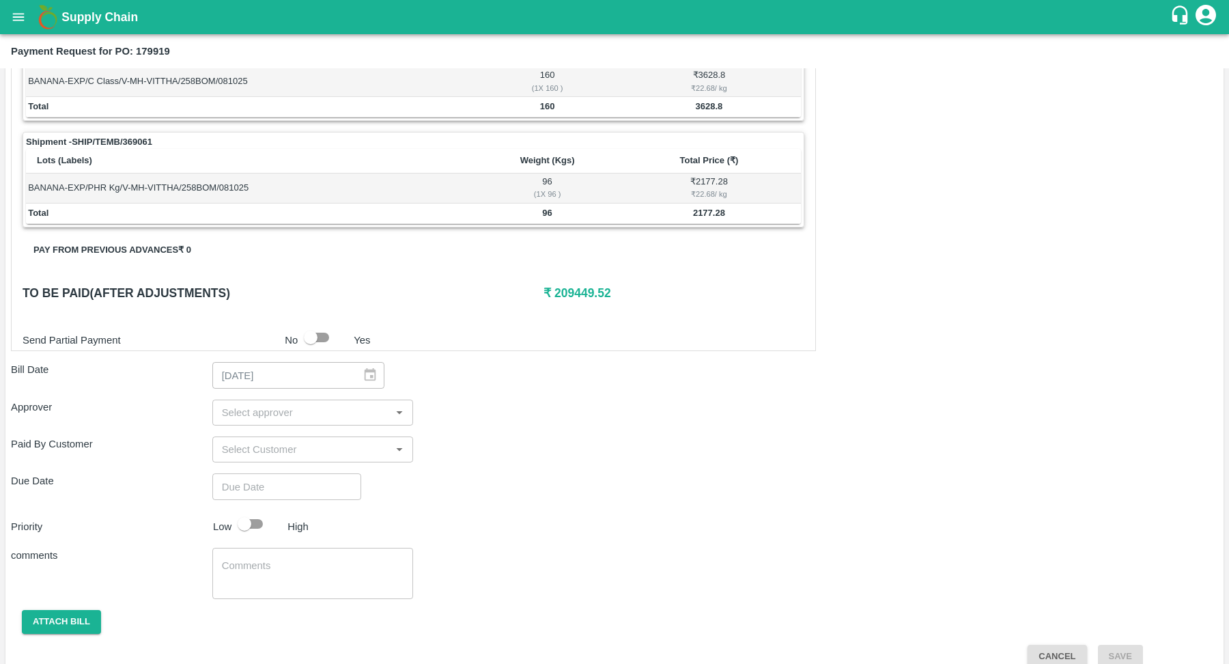
scroll to position [590, 0]
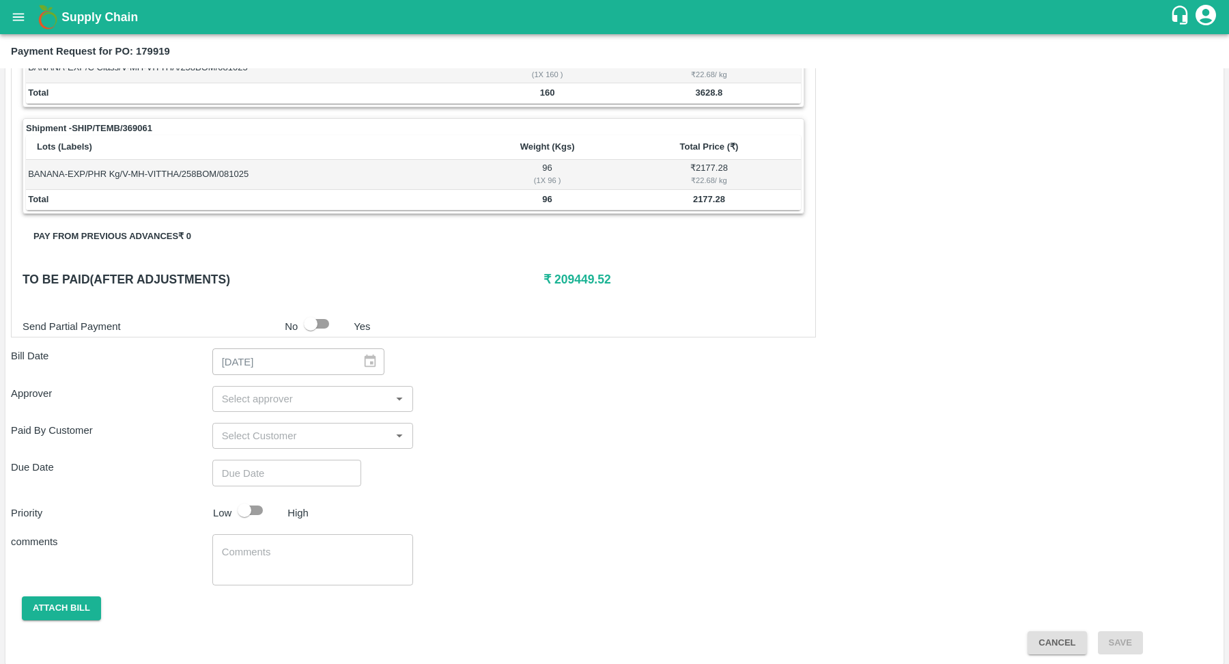
click at [311, 436] on input "input" at bounding box center [301, 436] width 171 height 18
click at [606, 459] on div "Due Date ​" at bounding box center [614, 472] width 1207 height 26
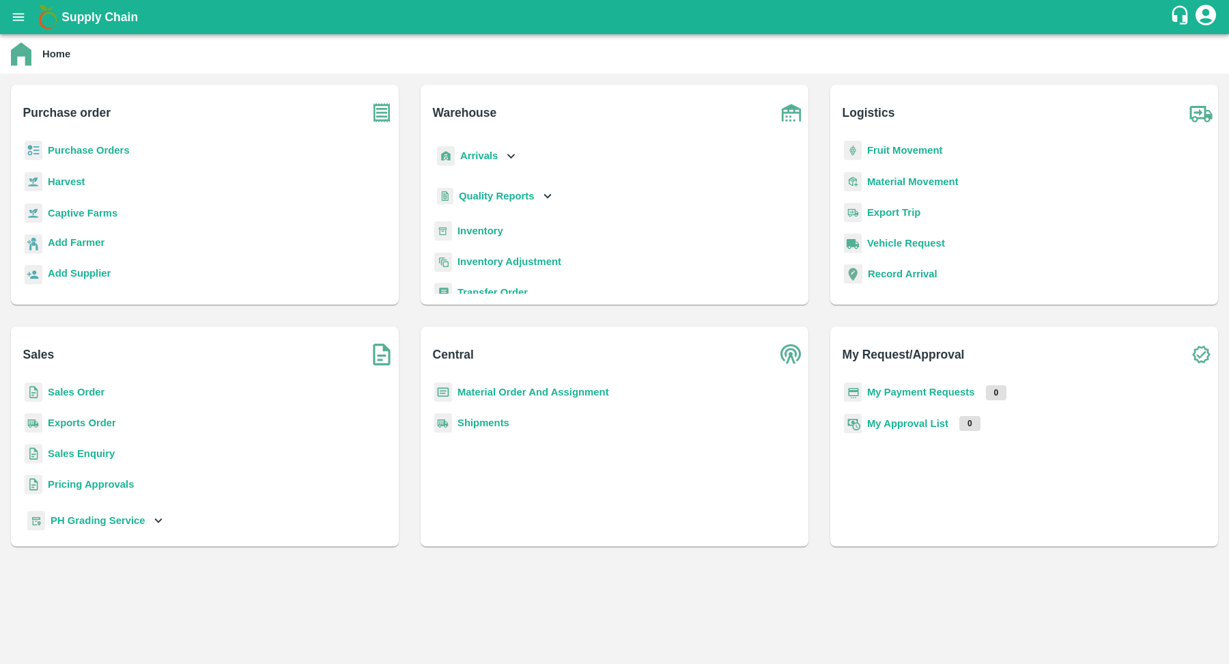
click at [160, 520] on icon at bounding box center [158, 520] width 15 height 15
click at [109, 143] on p "Purchase Orders" at bounding box center [89, 150] width 82 height 15
click at [107, 150] on b "Purchase Orders" at bounding box center [89, 150] width 82 height 11
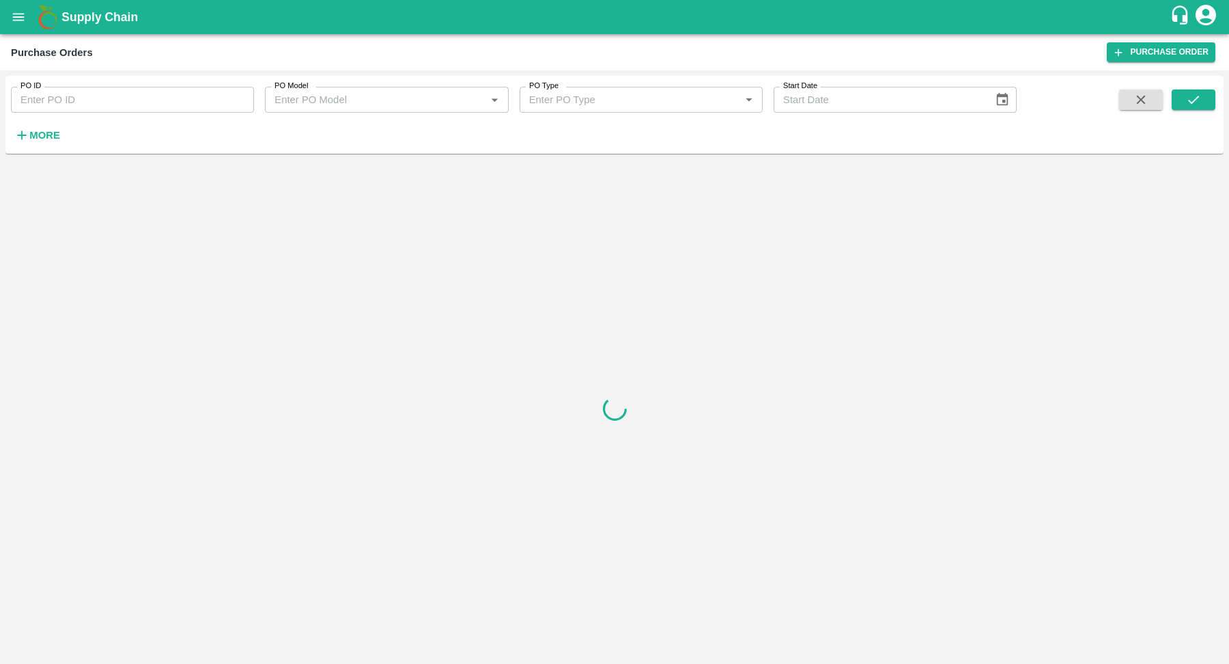
click at [388, 111] on div "PO Model   *" at bounding box center [386, 100] width 243 height 26
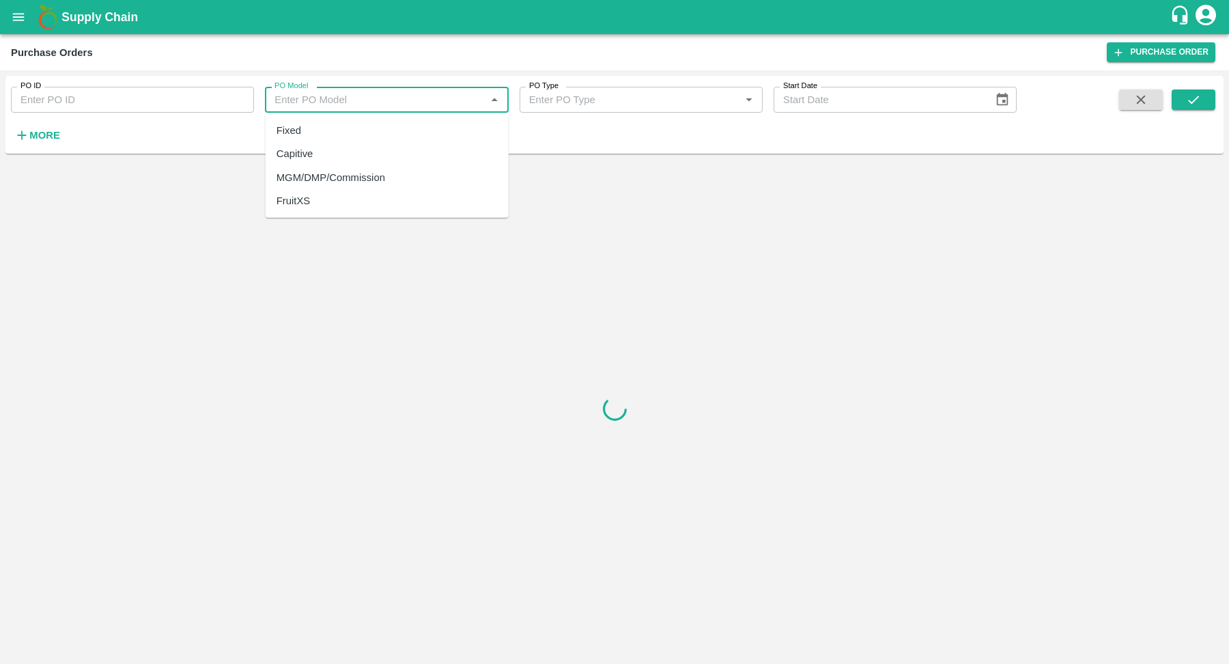
click at [63, 208] on div at bounding box center [614, 408] width 1218 height 499
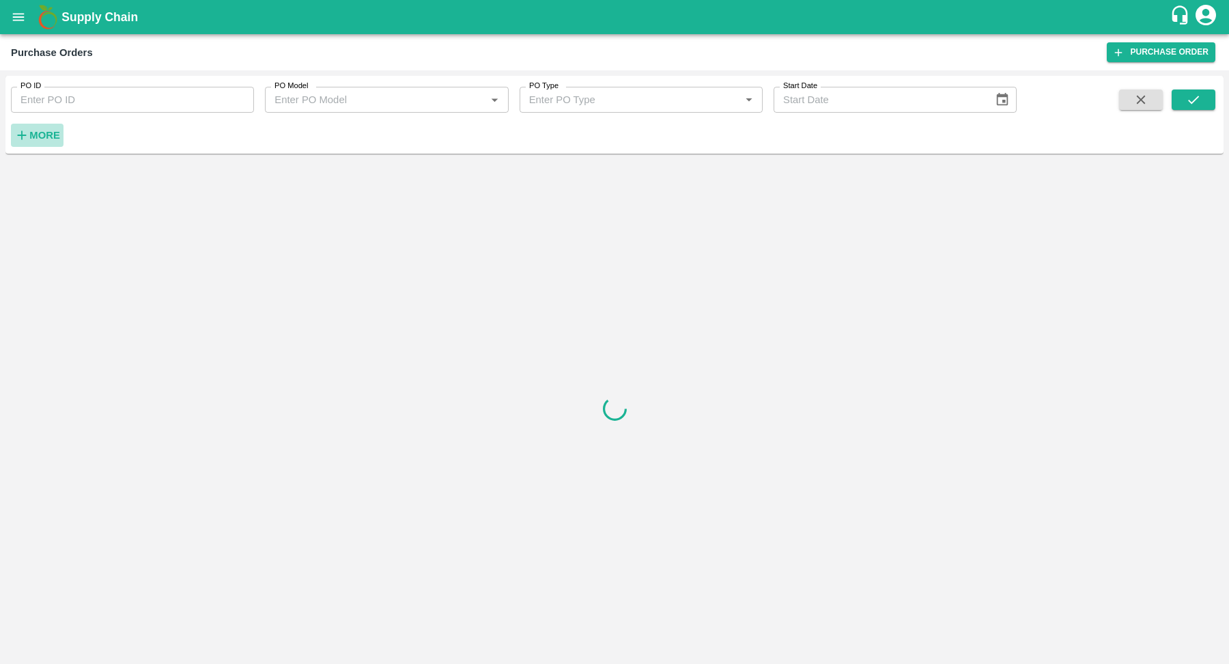
click at [54, 142] on h6 "More" at bounding box center [44, 135] width 31 height 18
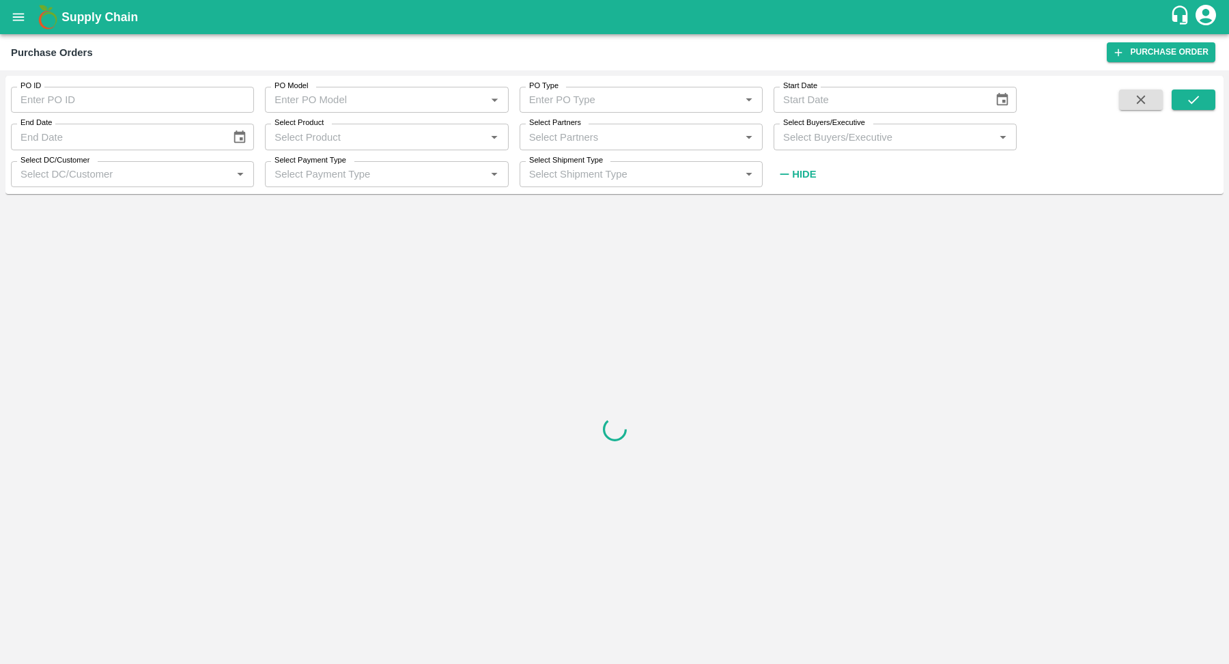
click at [360, 141] on input "Select Product" at bounding box center [375, 137] width 212 height 18
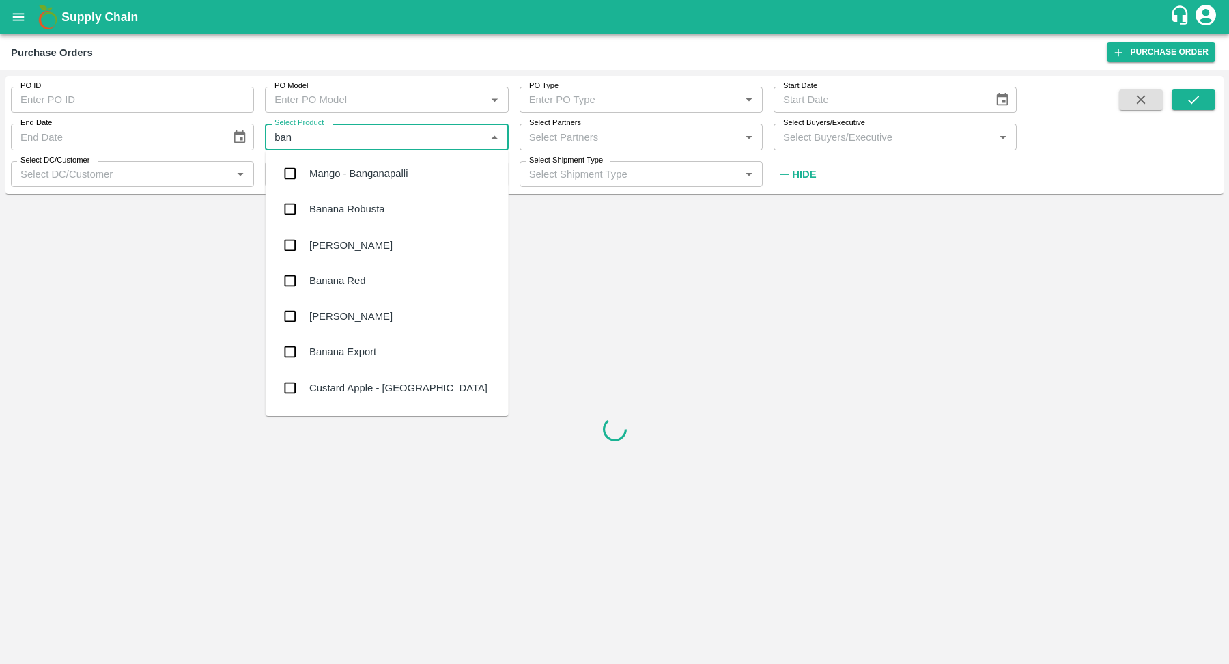
type input "bana"
click at [390, 322] on div "Banana Export" at bounding box center [387, 315] width 243 height 35
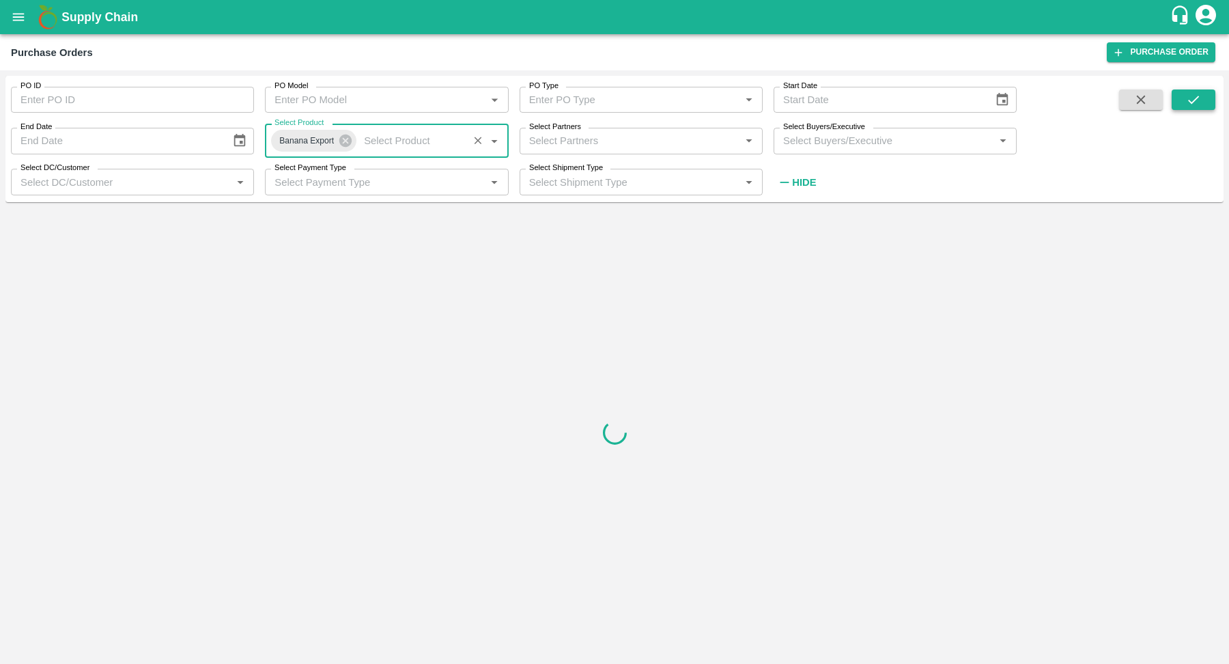
click at [1182, 108] on button "submit" at bounding box center [1193, 99] width 44 height 20
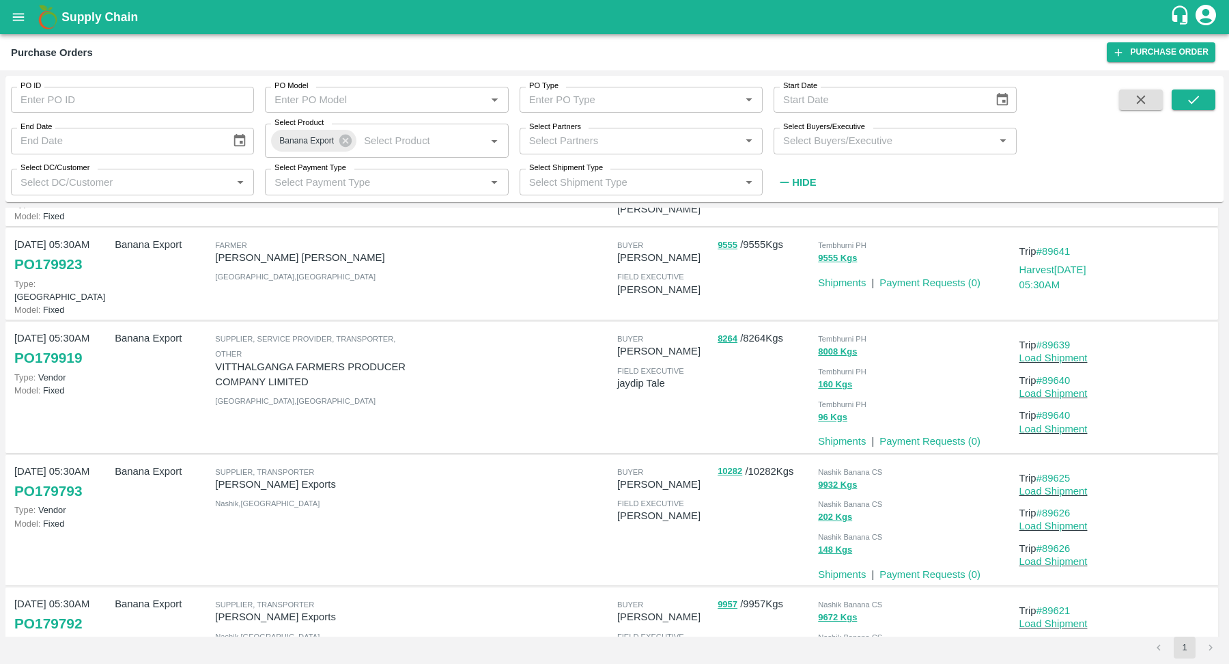
scroll to position [668, 0]
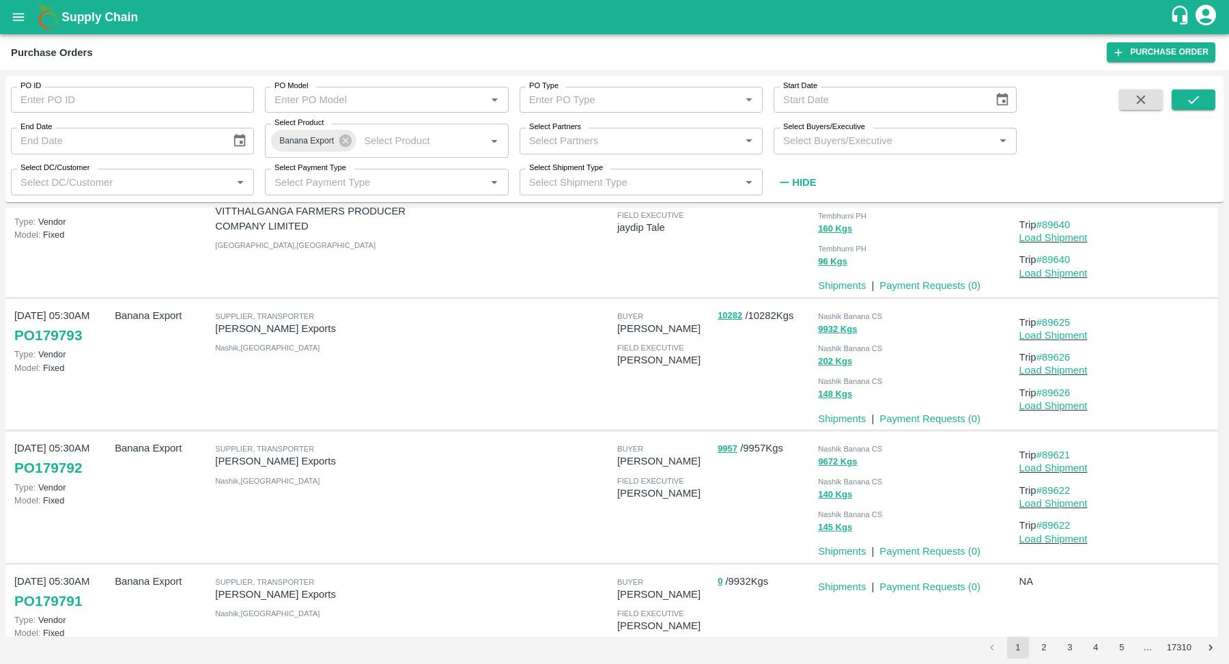
click at [1100, 649] on button "4" at bounding box center [1096, 647] width 22 height 22
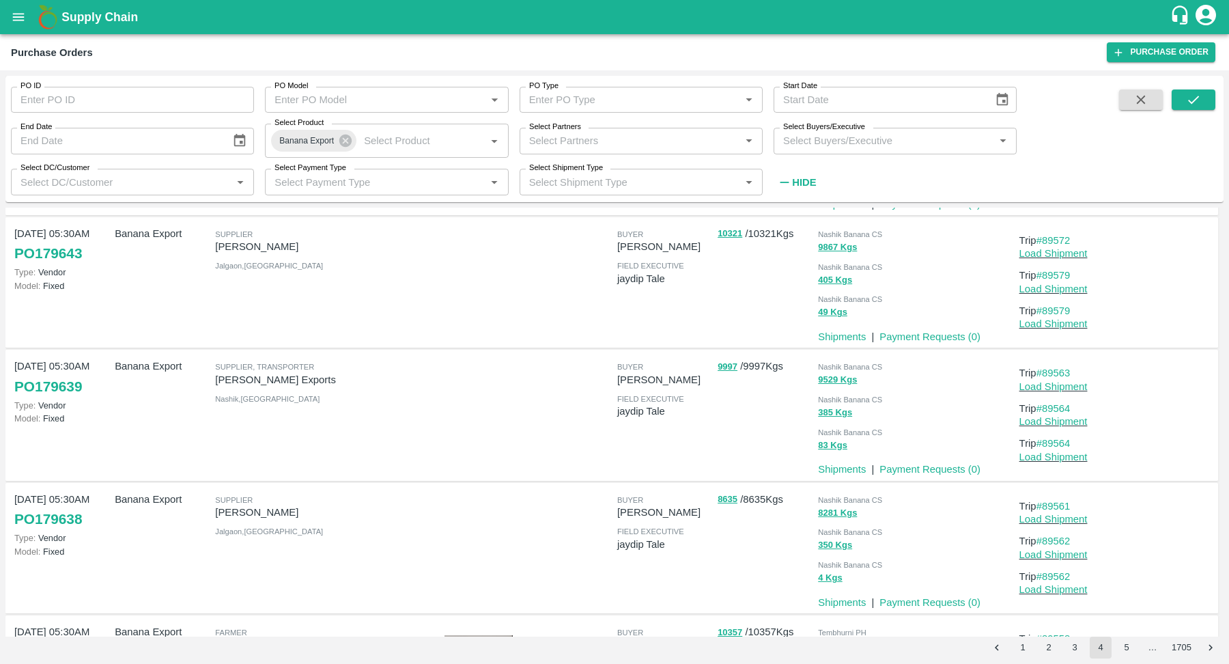
scroll to position [981, 0]
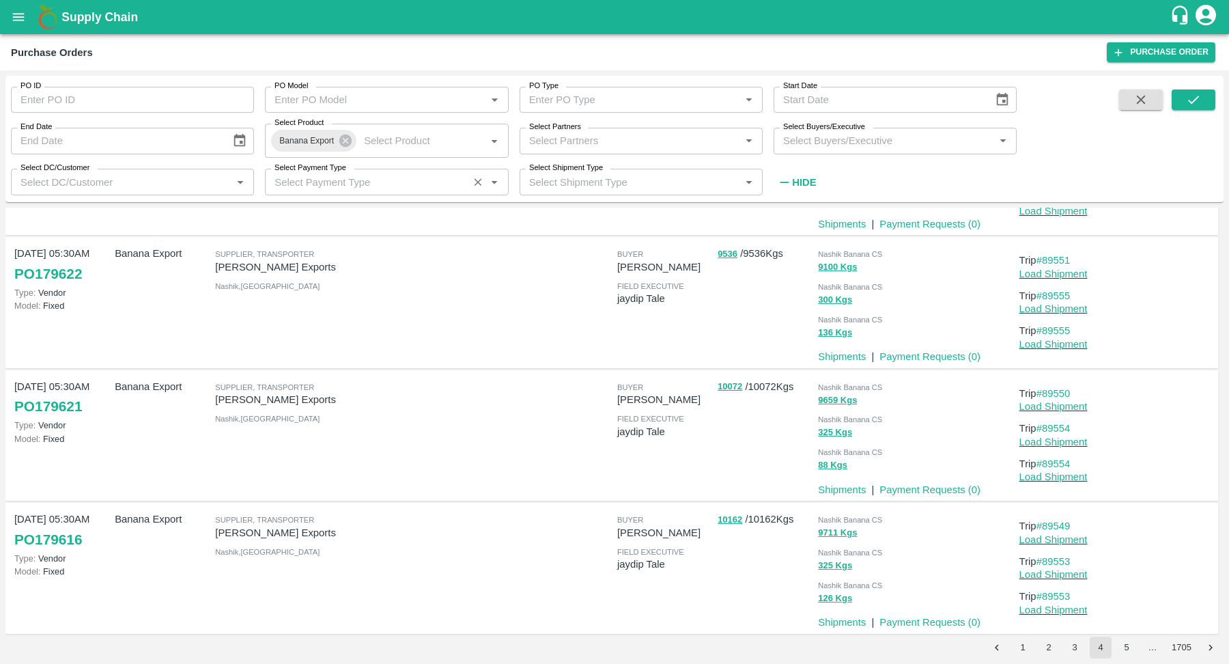
click at [365, 185] on input "Select Payment Type" at bounding box center [366, 182] width 195 height 18
click at [370, 264] on div "Bill" at bounding box center [387, 258] width 243 height 23
type input "Bill"
click at [1200, 106] on icon "submit" at bounding box center [1193, 99] width 15 height 15
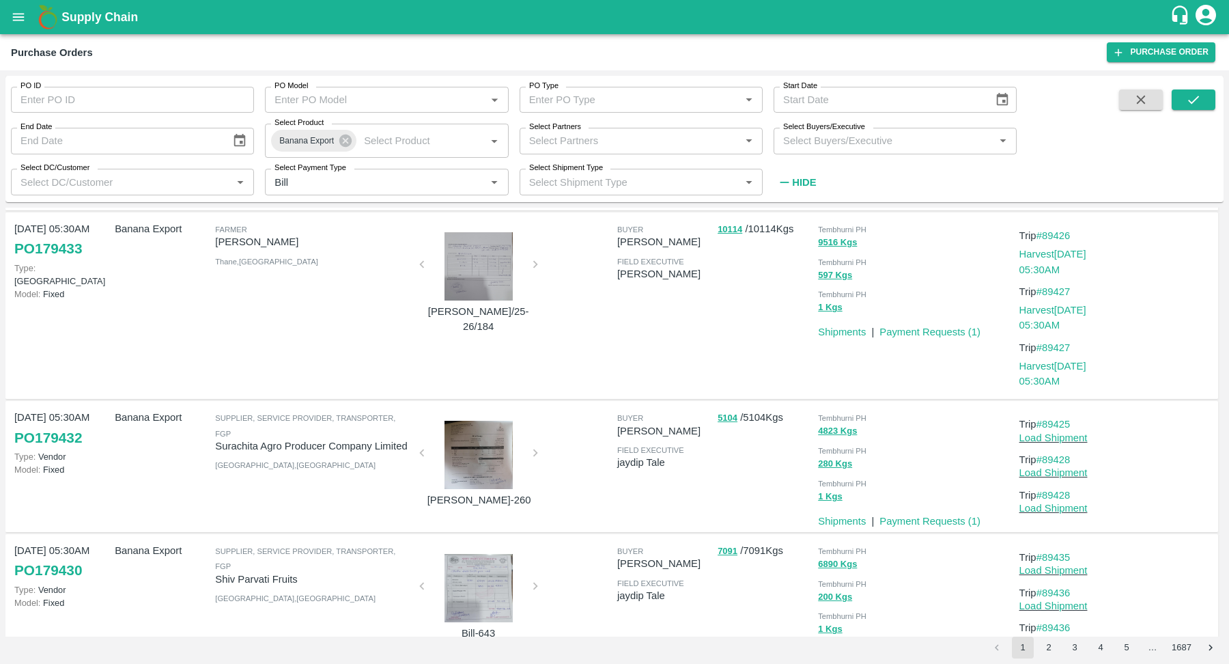
scroll to position [1315, 0]
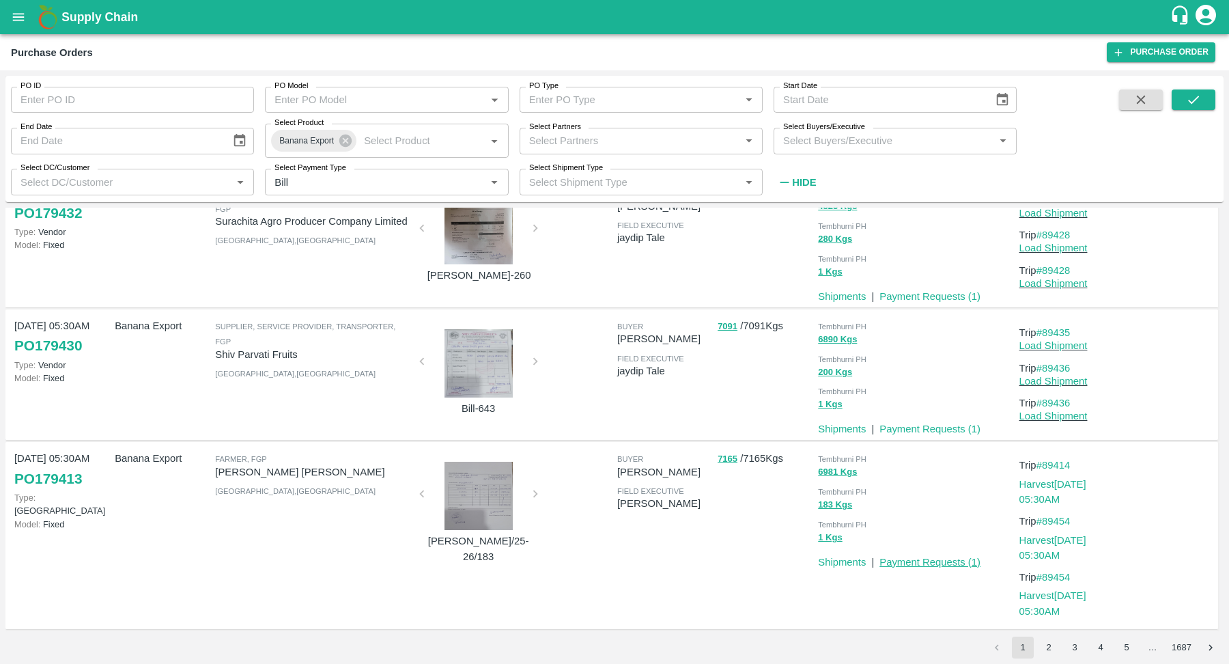
click at [936, 558] on link "Payment Requests ( 1 )" at bounding box center [929, 561] width 101 height 11
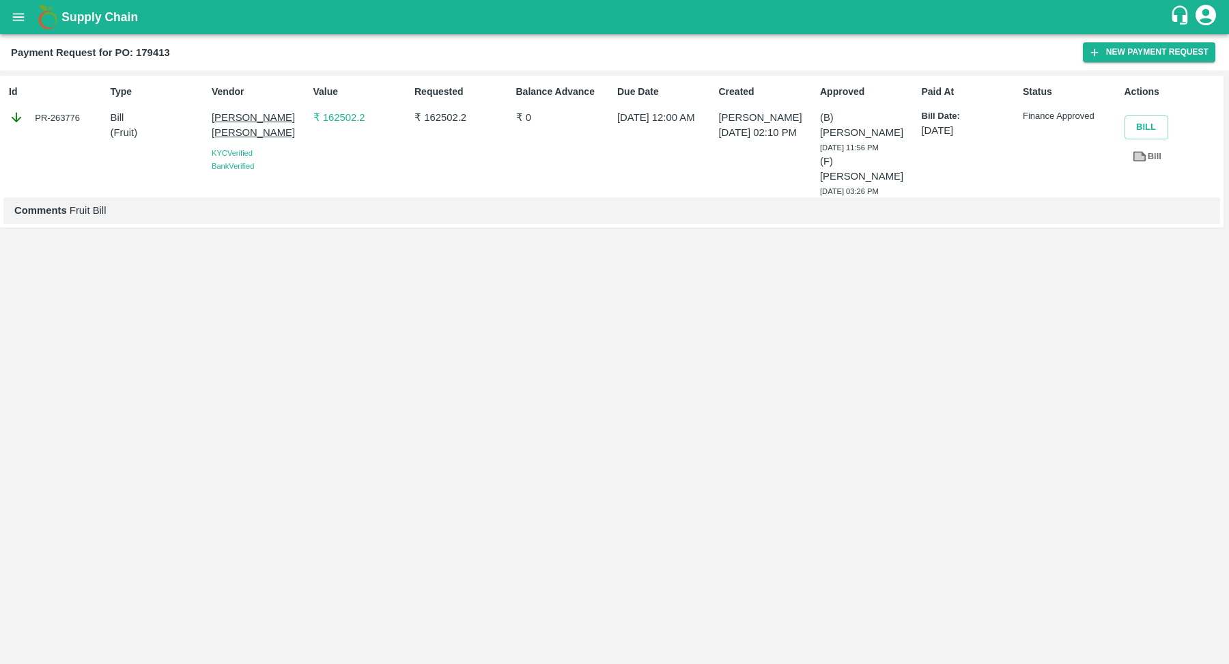
click at [326, 119] on p "₹ 162502.2" at bounding box center [361, 117] width 96 height 15
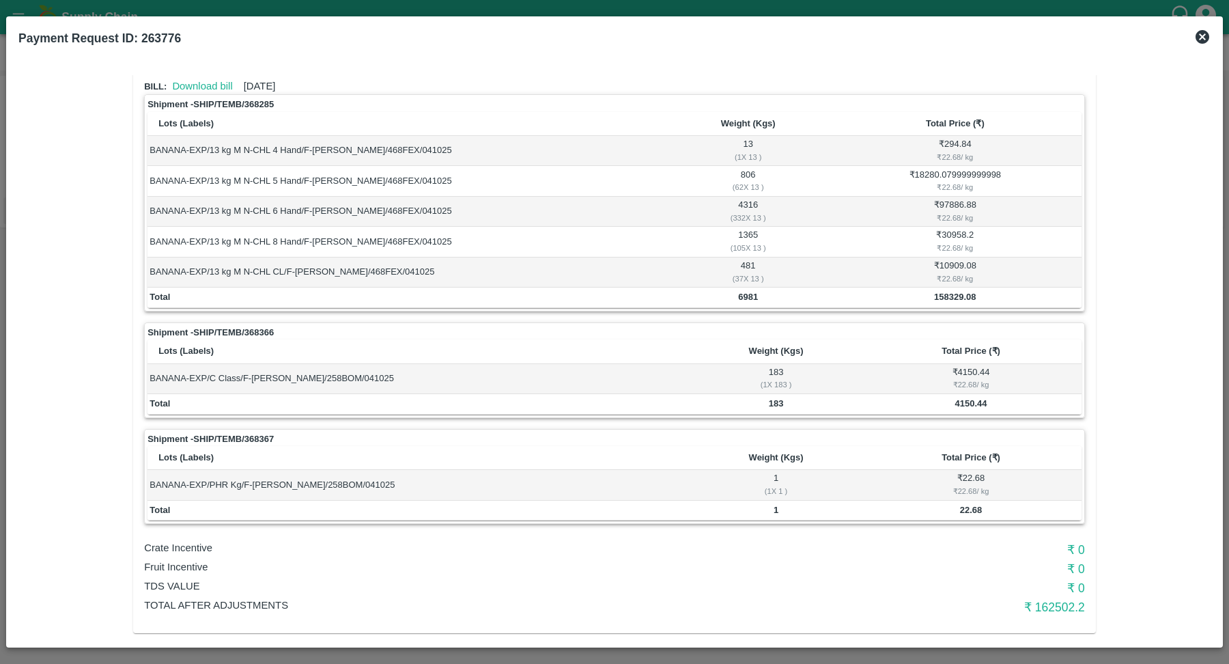
scroll to position [79, 0]
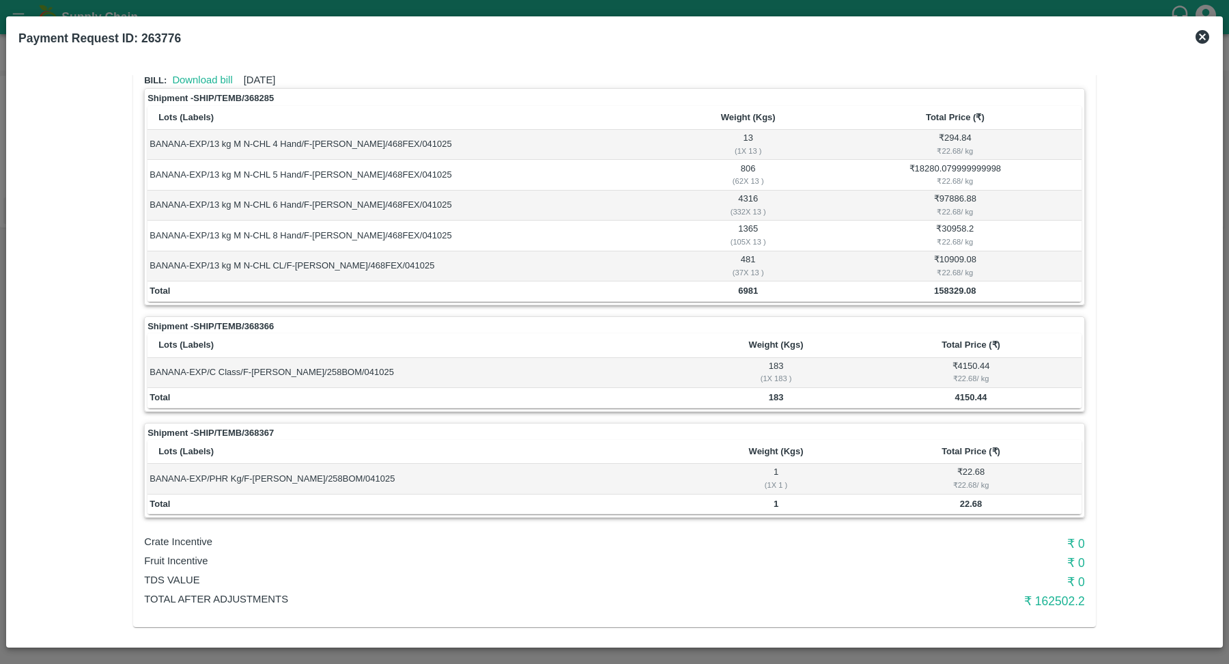
click at [1161, 356] on div "Vendor: [PERSON_NAME] [PERSON_NAME] Approver: Ajit Otari Due date: [DATE] 12:00…" at bounding box center [614, 319] width 1181 height 636
click at [1197, 39] on icon at bounding box center [1202, 37] width 14 height 14
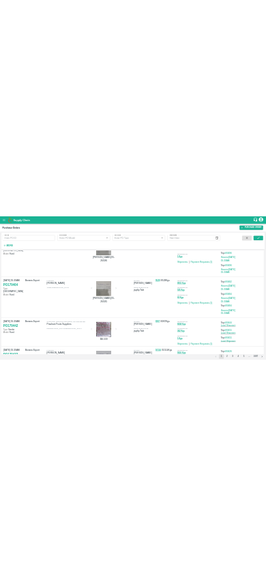
scroll to position [1266, 0]
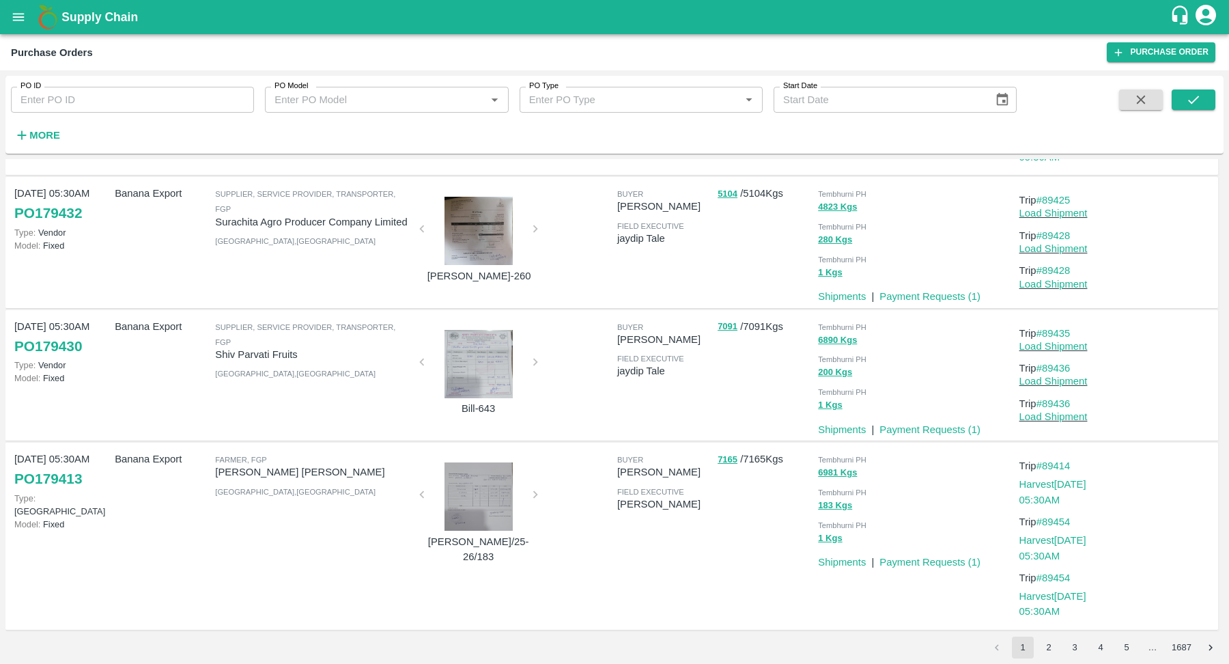
click at [53, 473] on link "PO 179413" at bounding box center [48, 478] width 68 height 25
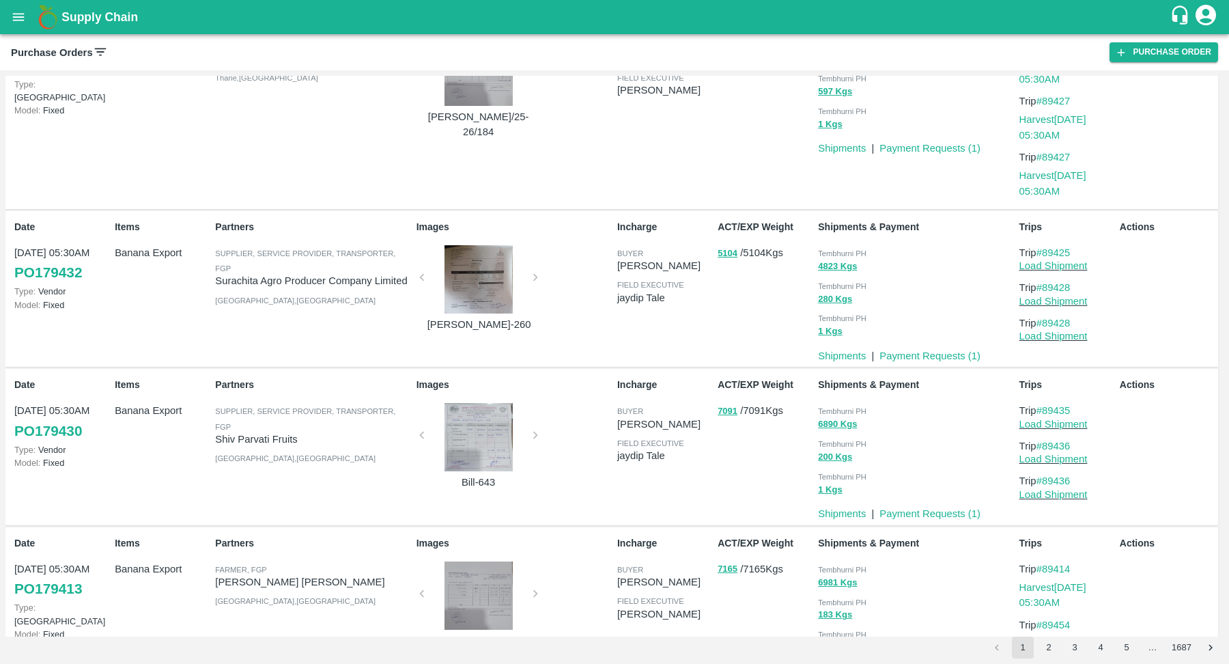
type input "Bill"
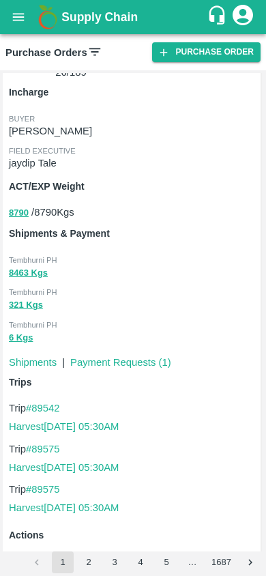
scroll to position [1350, 0]
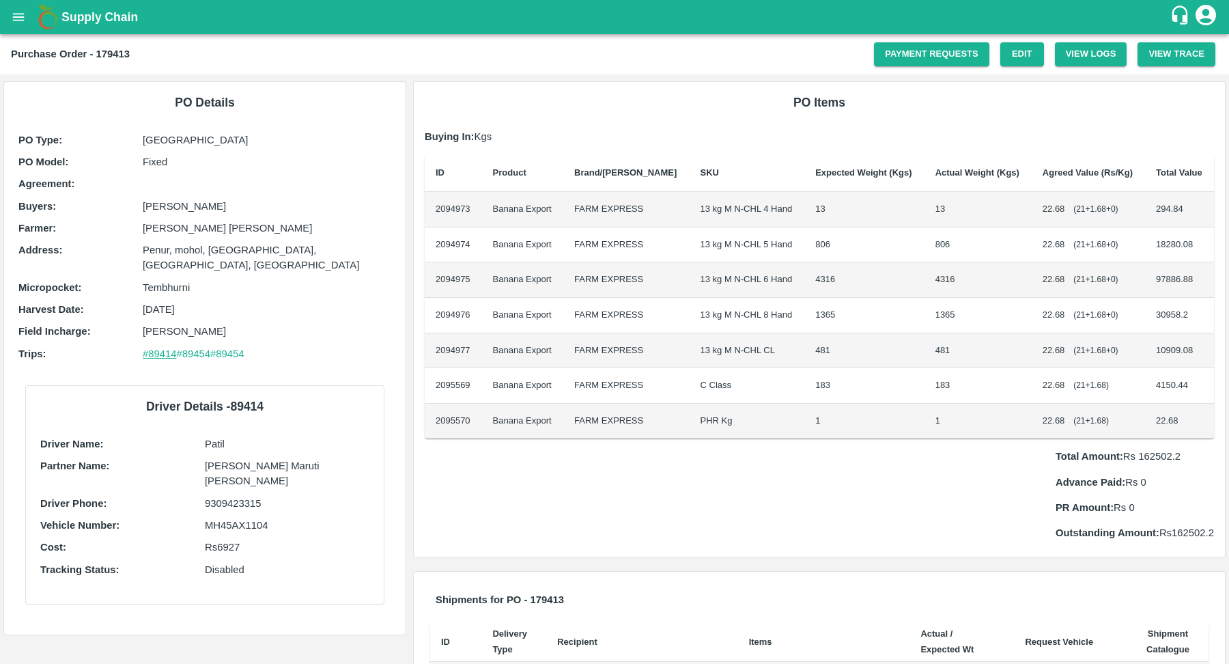
click at [156, 348] on link "#89414" at bounding box center [160, 353] width 34 height 11
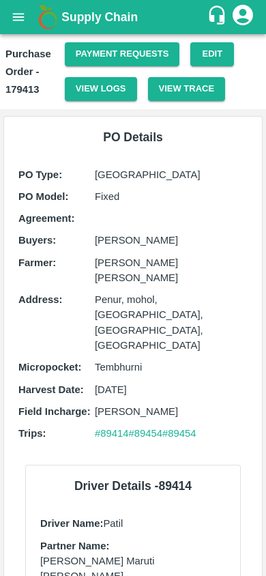
click at [128, 91] on button "View Logs" at bounding box center [101, 89] width 72 height 24
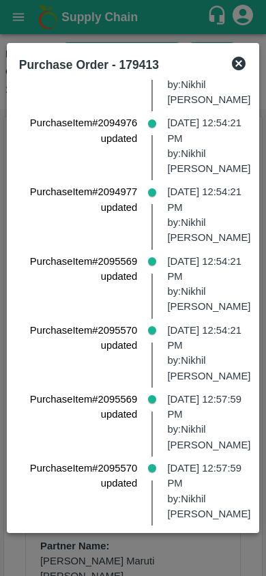
scroll to position [2610, 0]
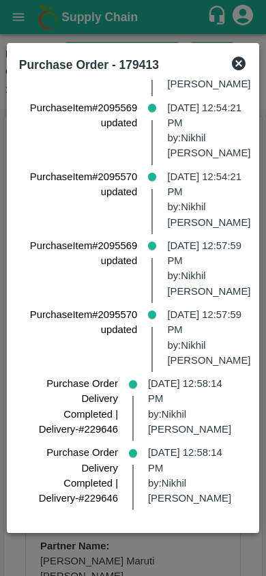
click at [236, 60] on icon at bounding box center [239, 64] width 14 height 14
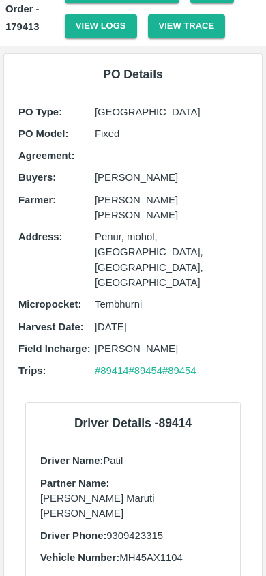
scroll to position [0, 0]
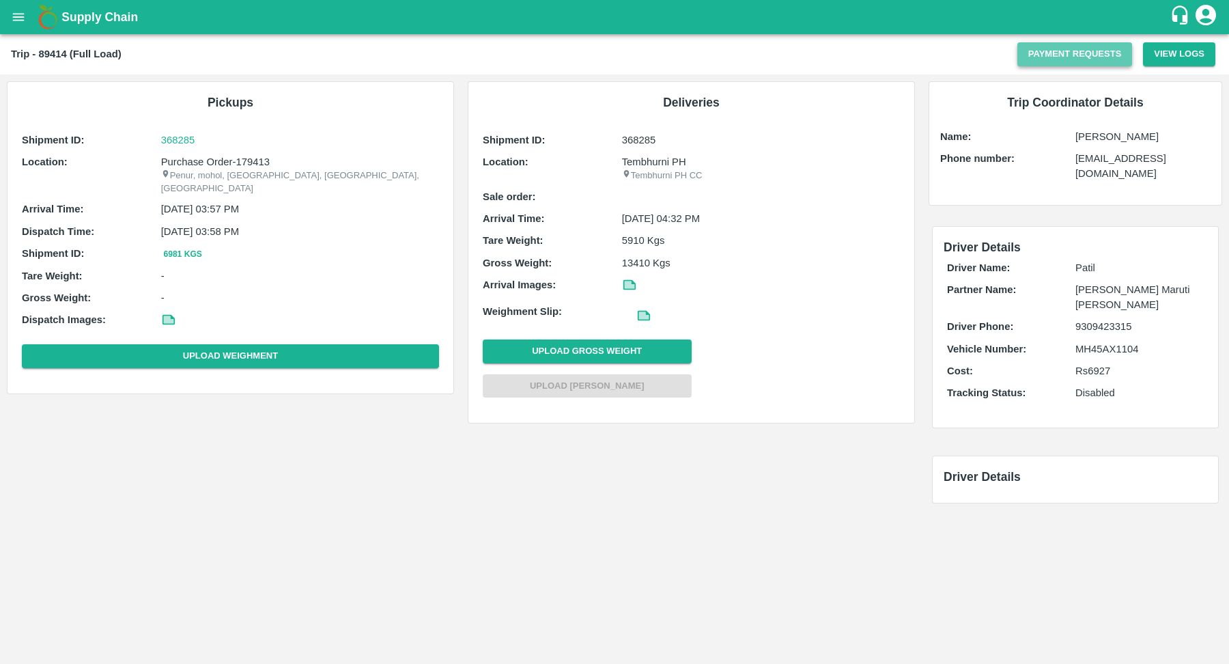
click at [1038, 55] on button "Payment Requests" at bounding box center [1074, 54] width 115 height 24
click at [14, 13] on icon "open drawer" at bounding box center [19, 17] width 12 height 8
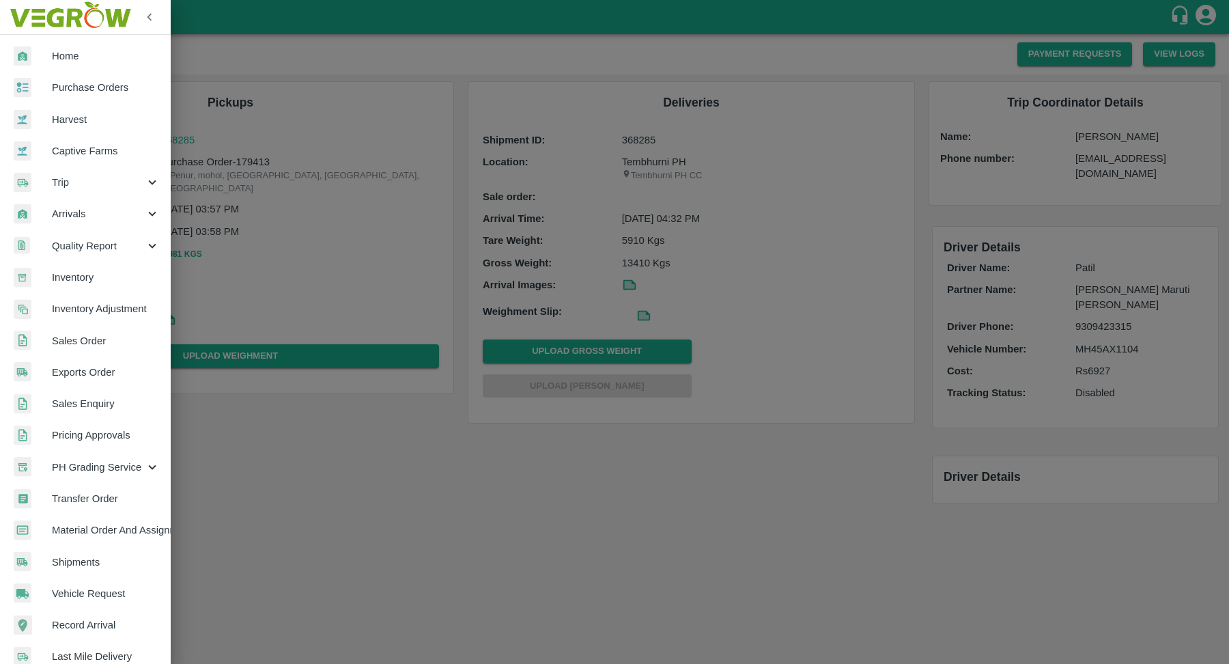
click at [117, 178] on span "Trip" at bounding box center [98, 182] width 93 height 15
click at [107, 216] on span "Fruit Movement" at bounding box center [111, 213] width 97 height 15
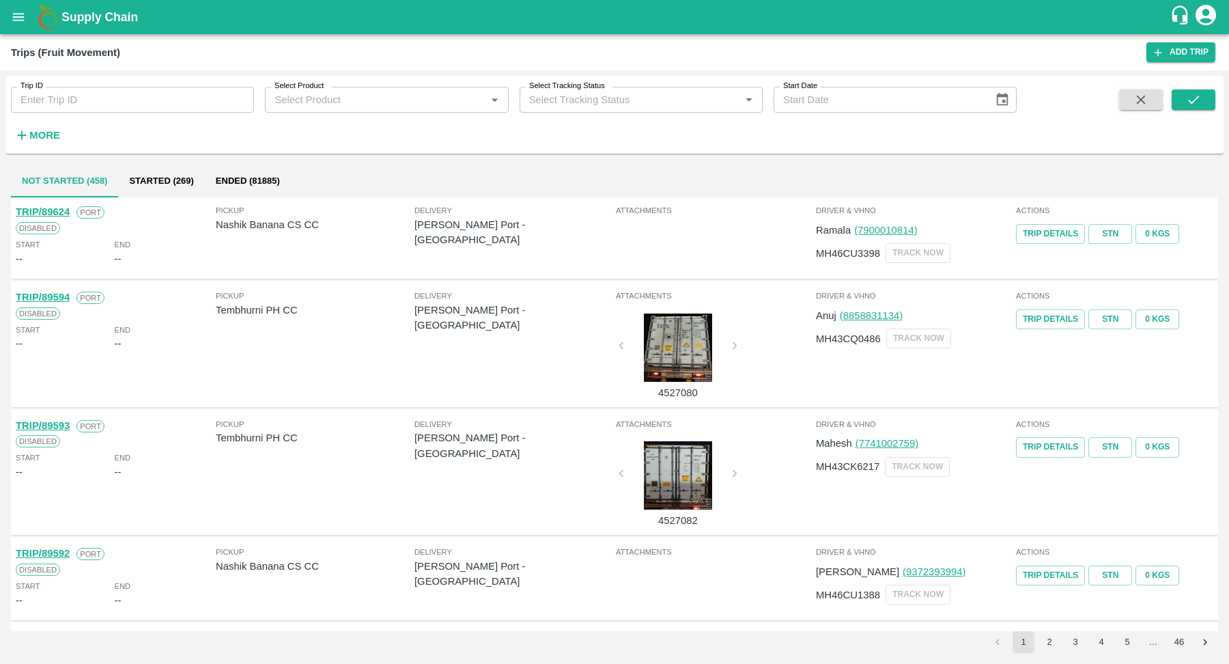
click at [325, 110] on div "Select Product   *" at bounding box center [386, 100] width 243 height 26
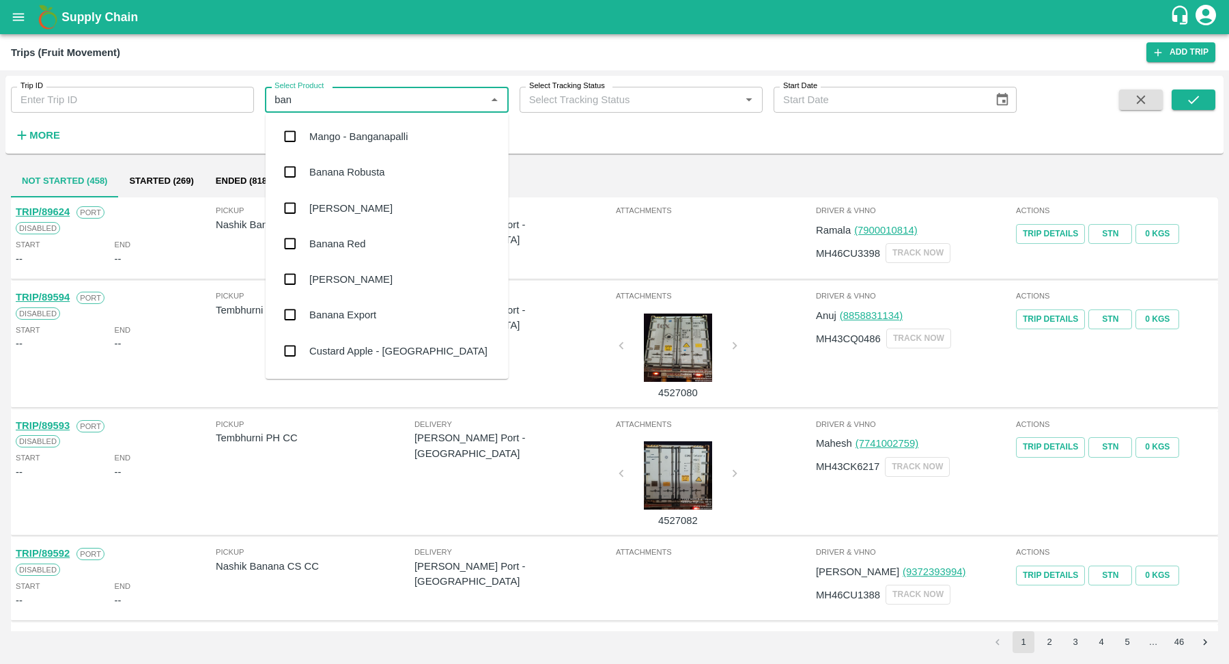
type input "bana"
click at [371, 261] on div "Banana Export" at bounding box center [387, 278] width 243 height 35
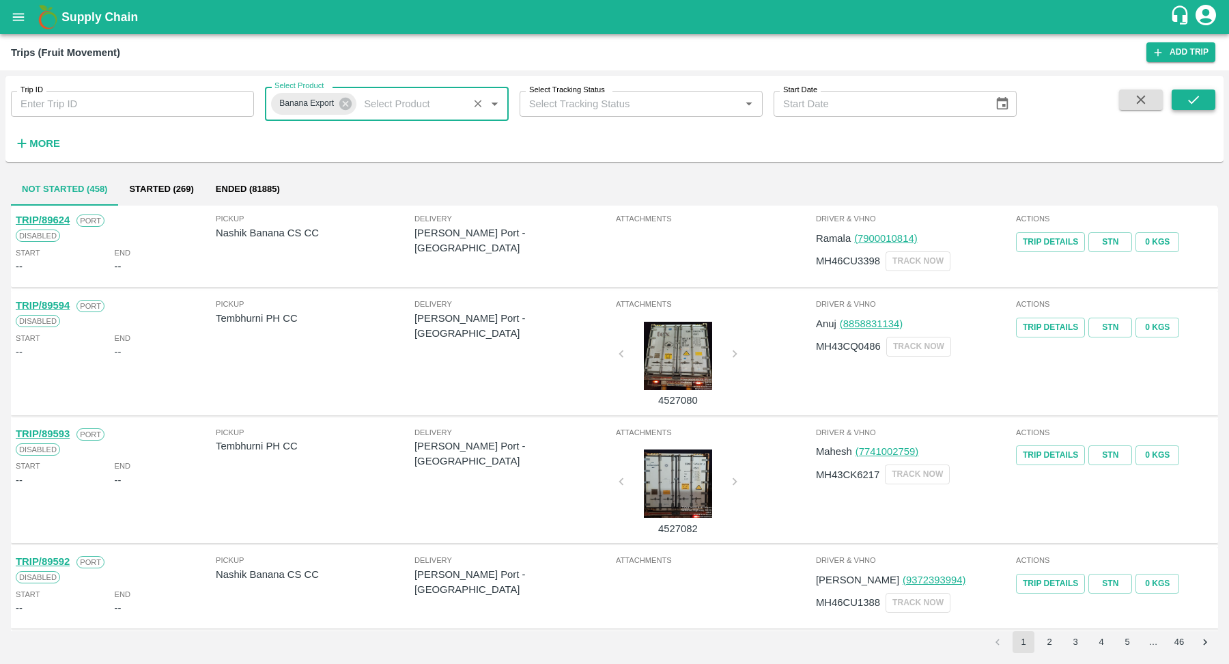
click at [1210, 102] on button "submit" at bounding box center [1193, 99] width 44 height 20
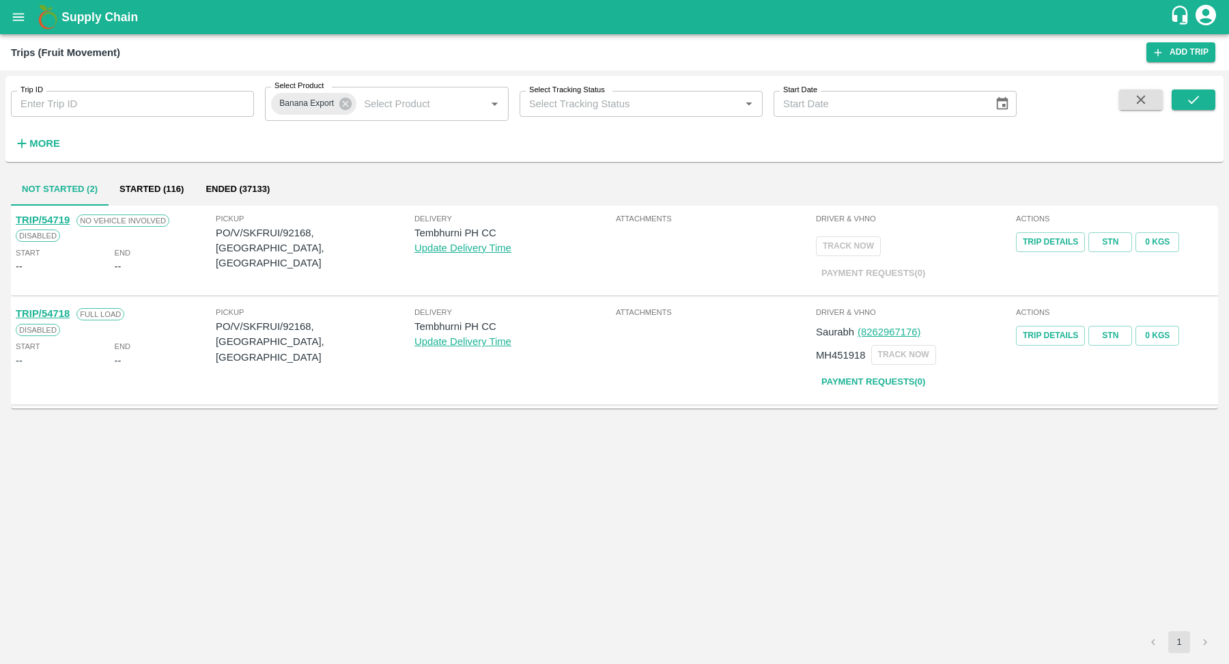
click at [231, 189] on button "Ended (37133)" at bounding box center [238, 189] width 86 height 33
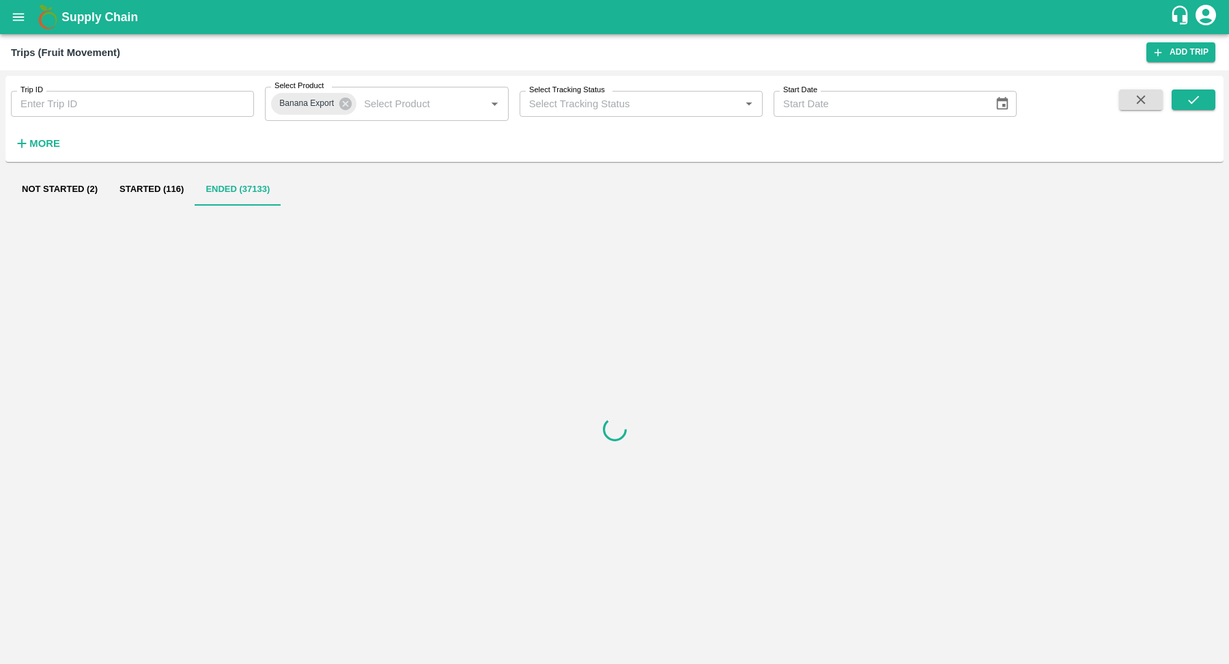
click at [29, 147] on icon "button" at bounding box center [21, 143] width 15 height 15
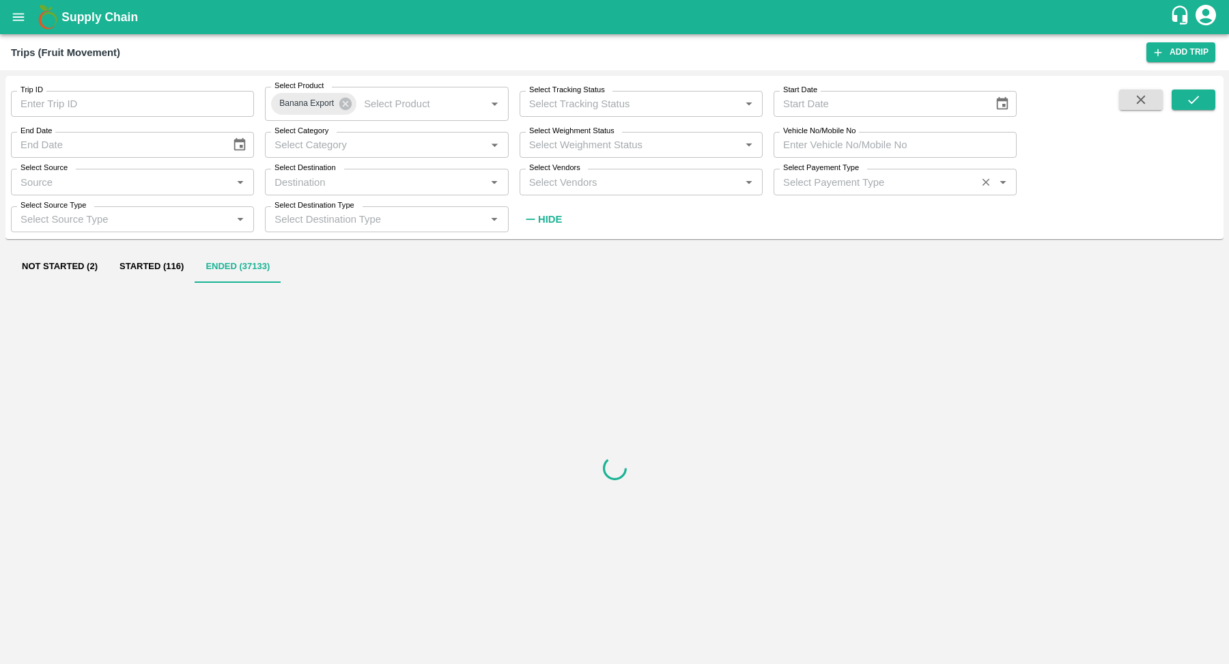
click at [846, 177] on input "Select Payement Type" at bounding box center [875, 182] width 195 height 18
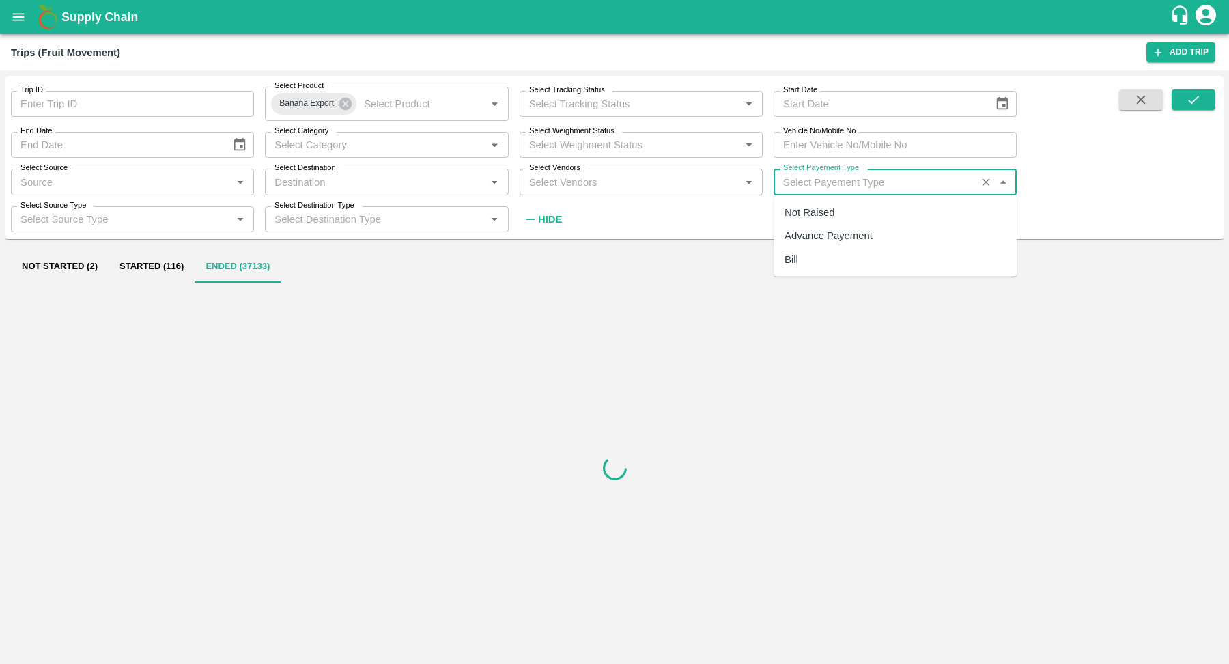
click at [846, 177] on input "Select Payement Type" at bounding box center [875, 182] width 195 height 18
click at [774, 225] on div "Trip ID Trip ID Select Product Banana Export Select Product   * Select Tracking…" at bounding box center [508, 154] width 1016 height 156
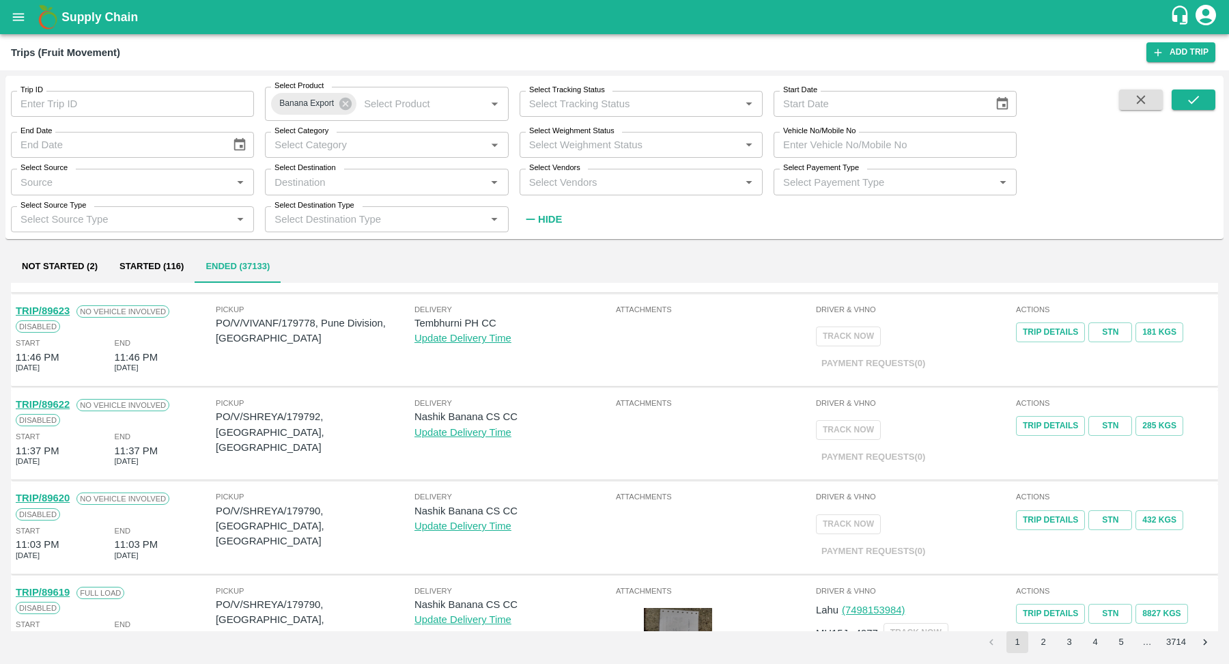
scroll to position [651, 0]
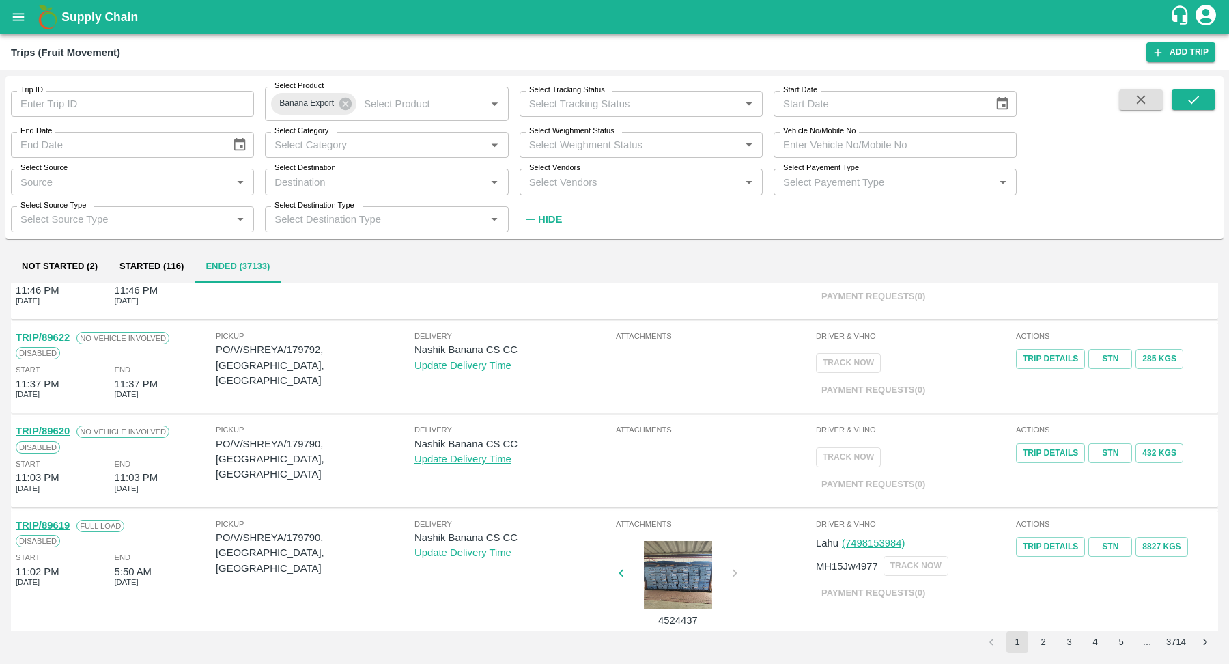
click at [884, 590] on p "Payment Requests( 0 )" at bounding box center [873, 593] width 115 height 24
click at [888, 595] on p "Payment Requests( 0 )" at bounding box center [873, 593] width 115 height 24
click at [1064, 541] on link "Trip Details" at bounding box center [1050, 547] width 69 height 20
click at [859, 184] on input "Select Payement Type" at bounding box center [875, 182] width 195 height 18
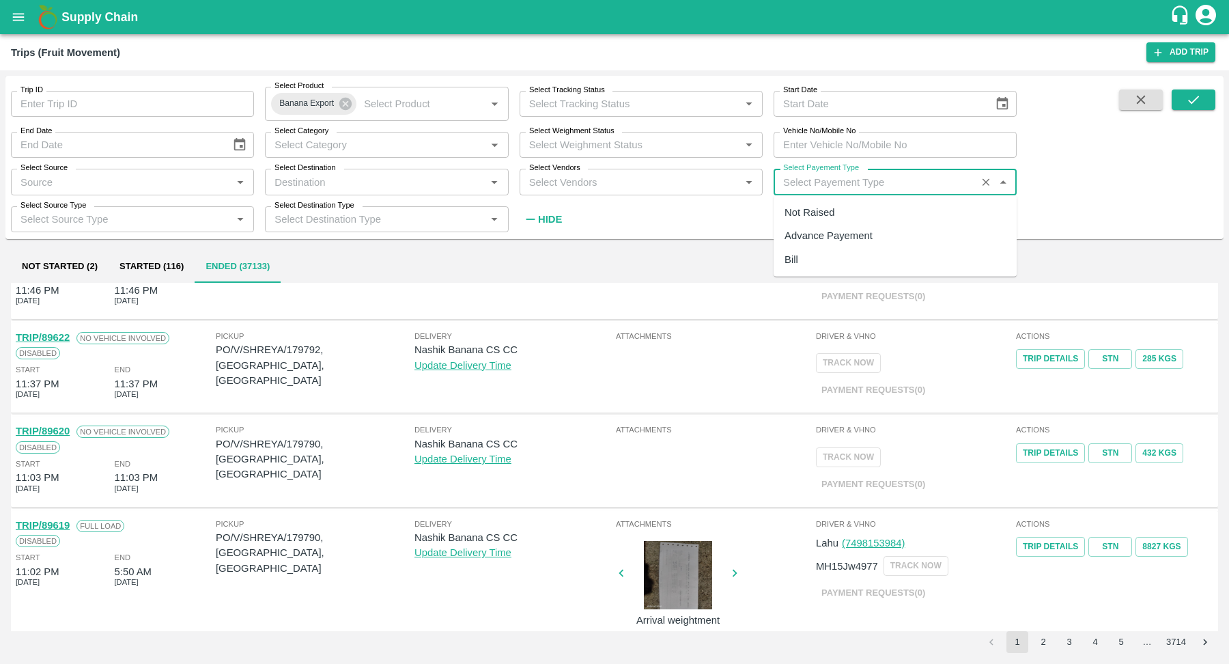
click at [859, 264] on div "Bill" at bounding box center [894, 258] width 243 height 23
type input "Bill"
click at [1197, 105] on icon "submit" at bounding box center [1193, 99] width 15 height 15
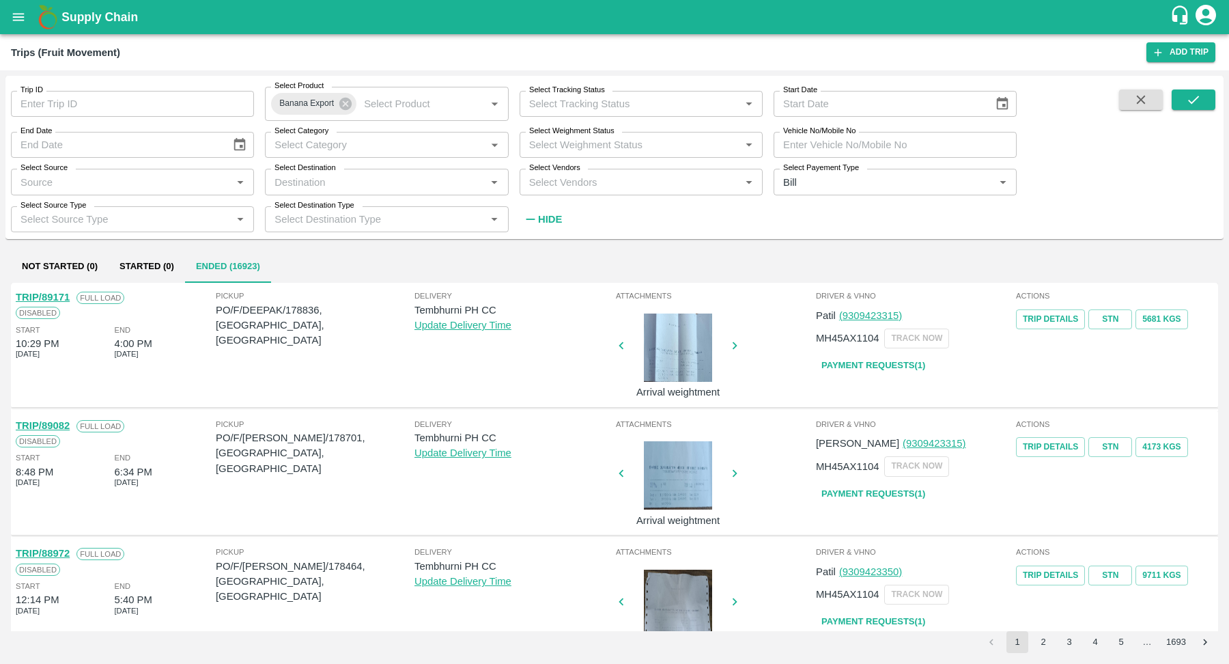
click at [855, 368] on link "Payment Requests( 1 )" at bounding box center [873, 366] width 115 height 24
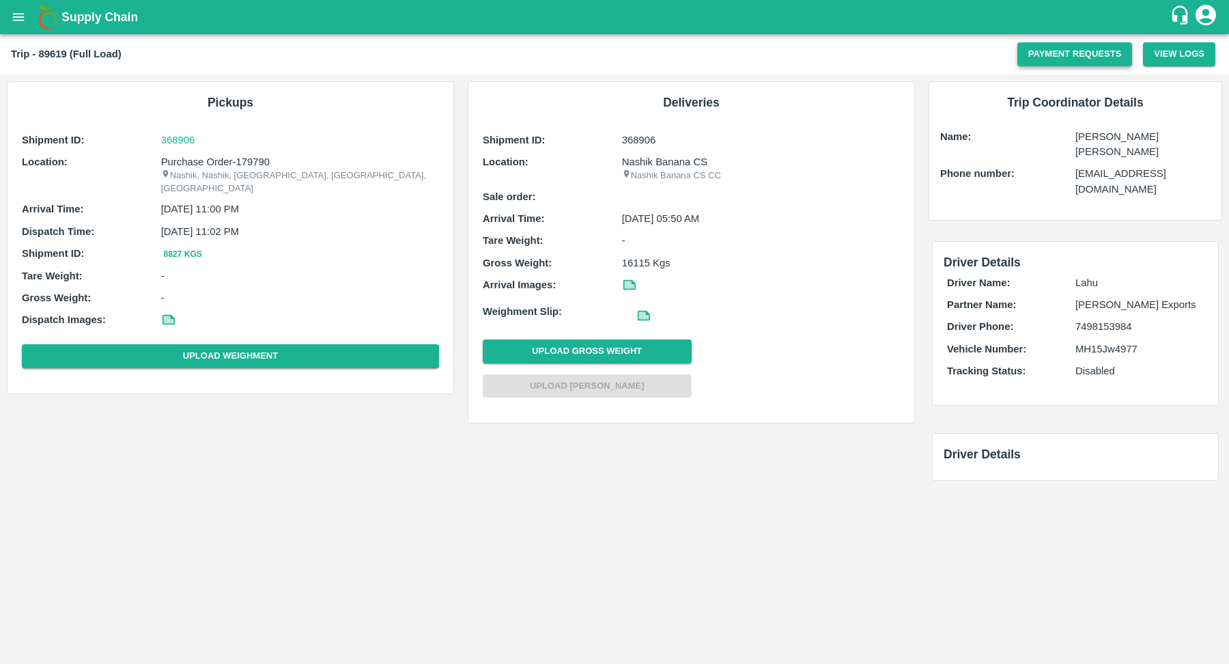
click at [1072, 66] on button "Payment Requests" at bounding box center [1074, 54] width 115 height 24
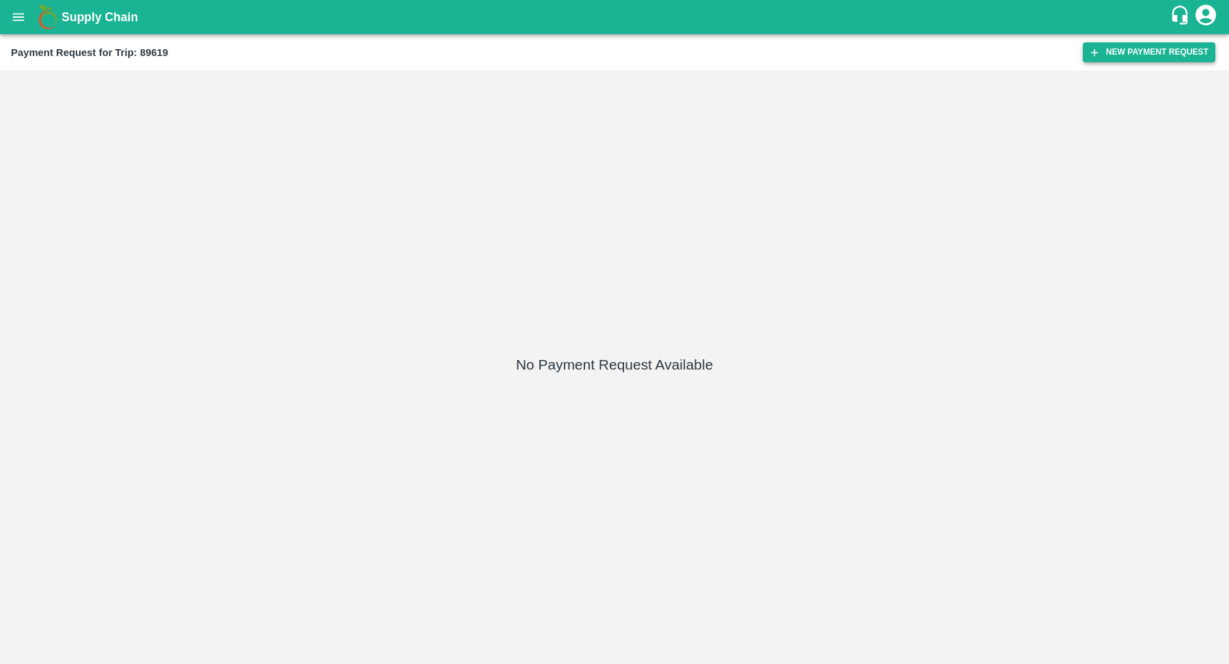
click at [1130, 59] on button "New Payment Request" at bounding box center [1149, 52] width 132 height 20
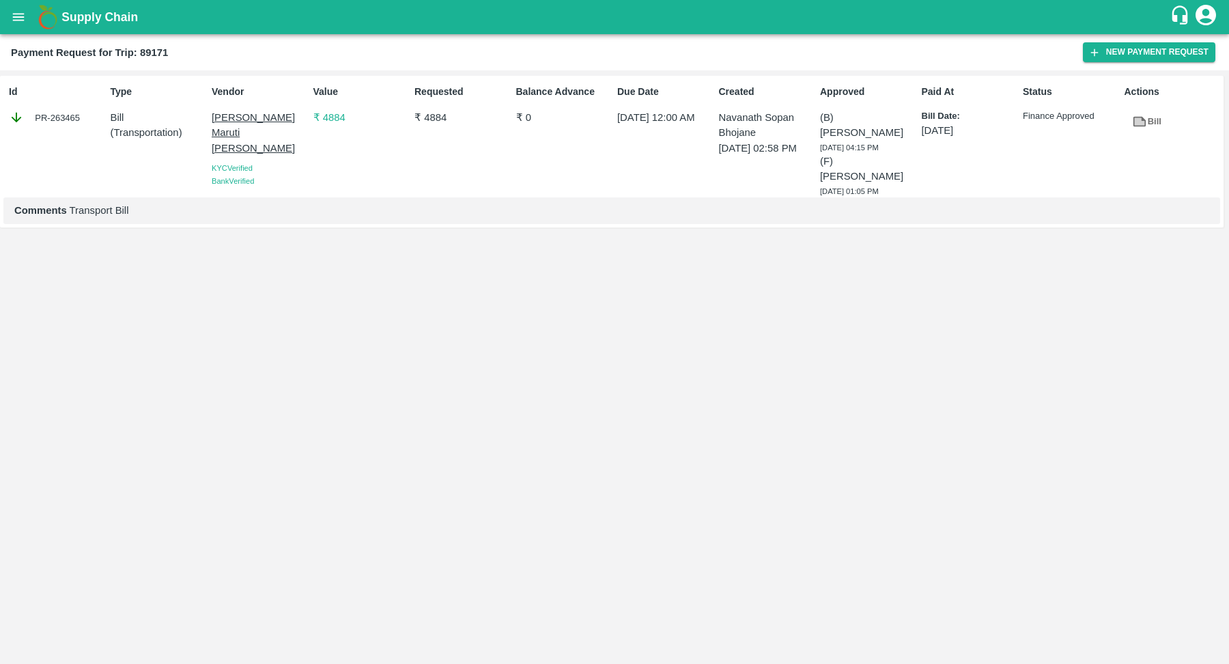
click at [338, 123] on p "₹ 4884" at bounding box center [361, 117] width 96 height 15
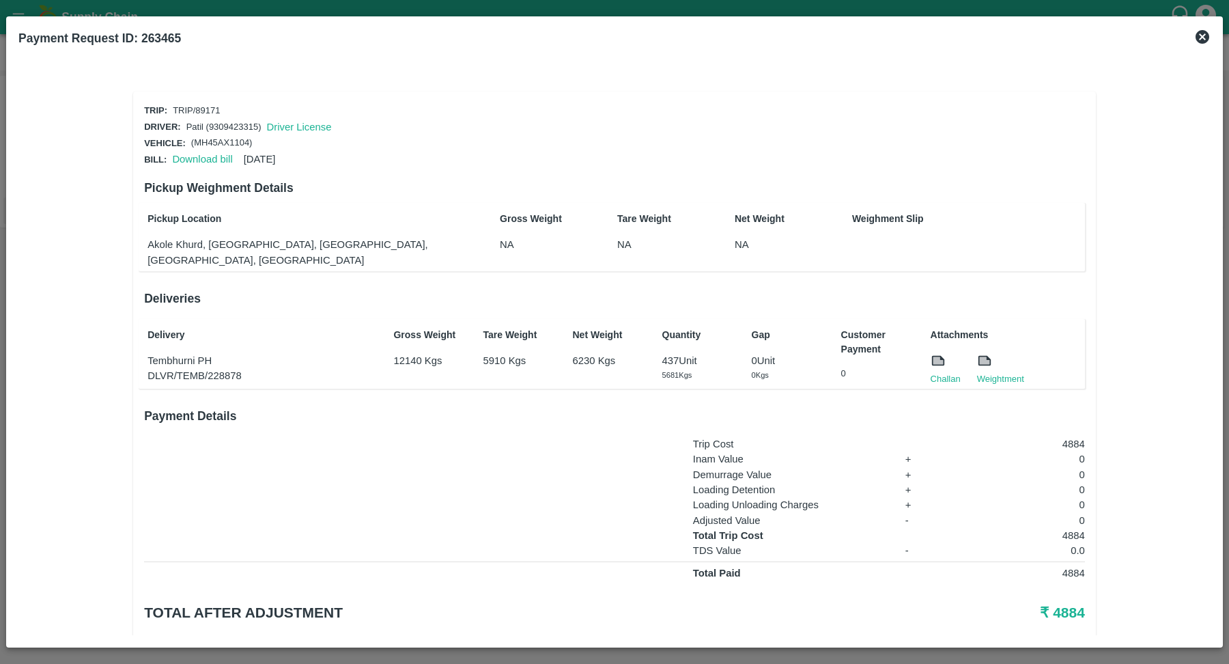
click at [1025, 528] on p "4884" at bounding box center [1019, 535] width 130 height 15
click at [1204, 36] on icon at bounding box center [1202, 37] width 14 height 14
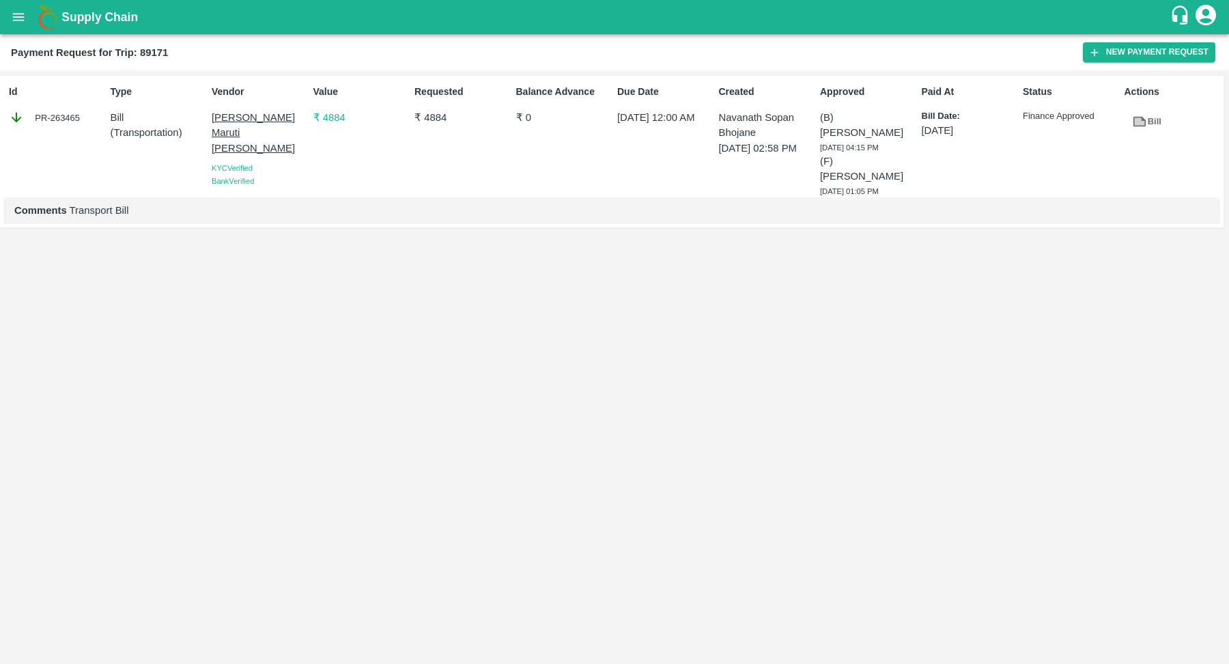
click at [307, 281] on div "Id PR-263465 Type Bill ( Transportation ) Vendor [PERSON_NAME] Maruti [PERSON_N…" at bounding box center [614, 366] width 1229 height 593
click at [331, 118] on p "₹ 4884" at bounding box center [361, 117] width 96 height 15
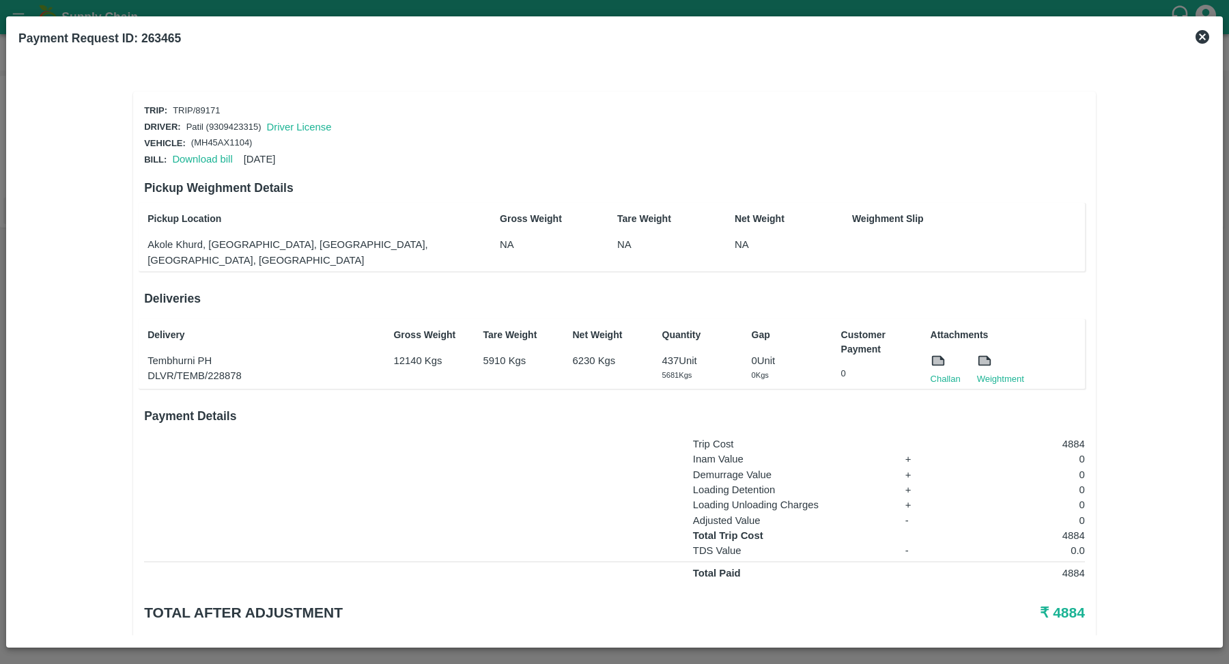
scroll to position [17, 0]
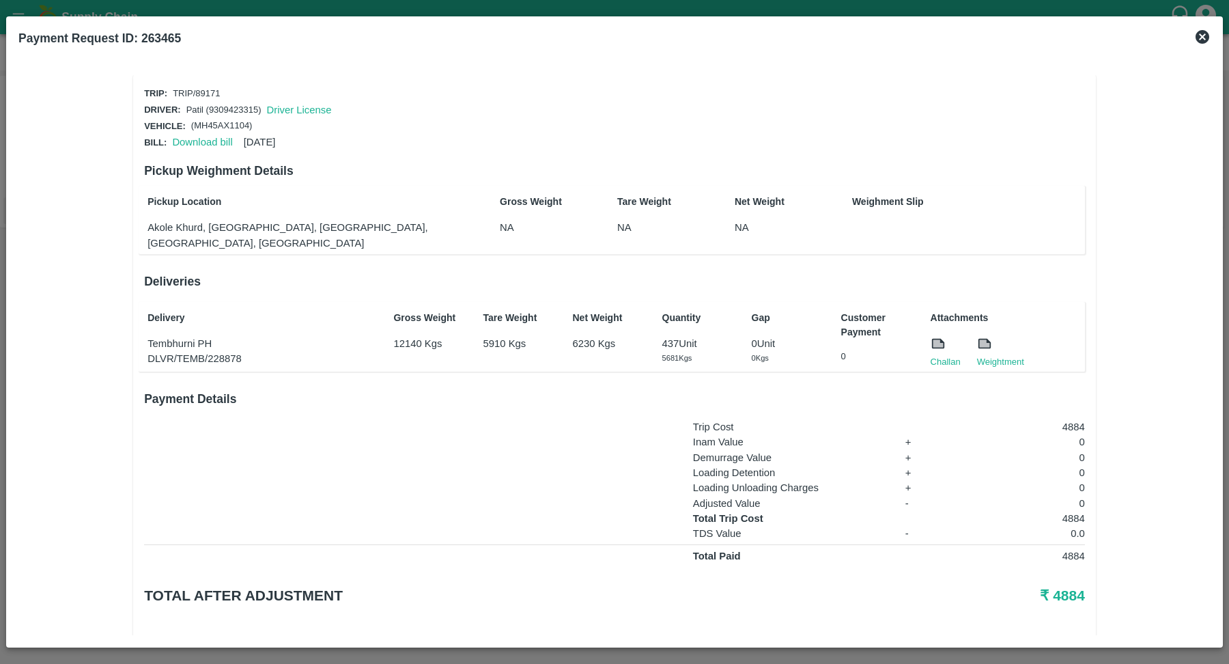
click at [1201, 36] on icon at bounding box center [1202, 37] width 16 height 16
